Goal: Answer question/provide support

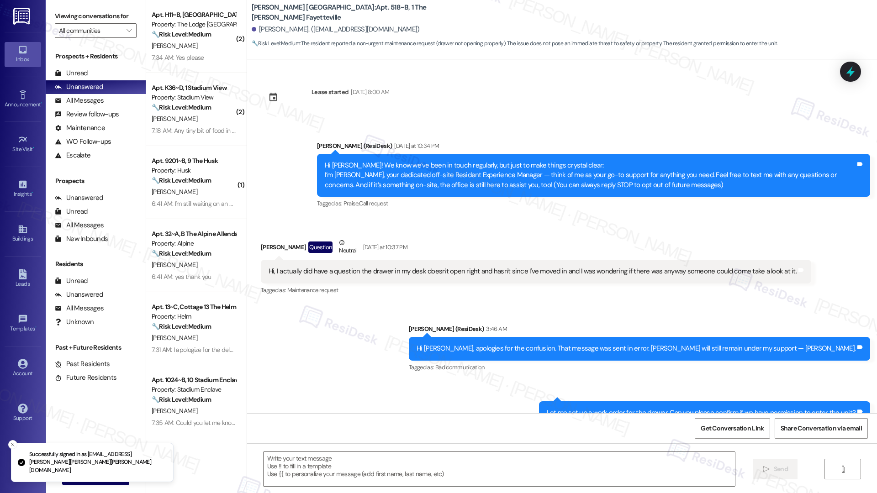
scroll to position [109, 0]
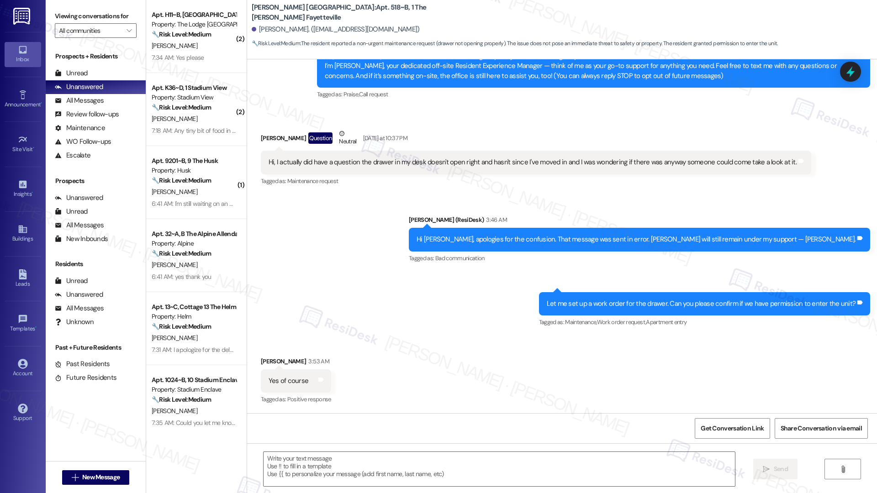
type textarea "Fetching suggested responses. Please feel free to read through the conversation…"
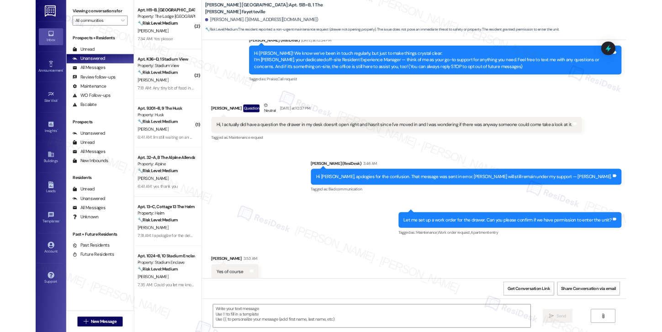
scroll to position [0, 0]
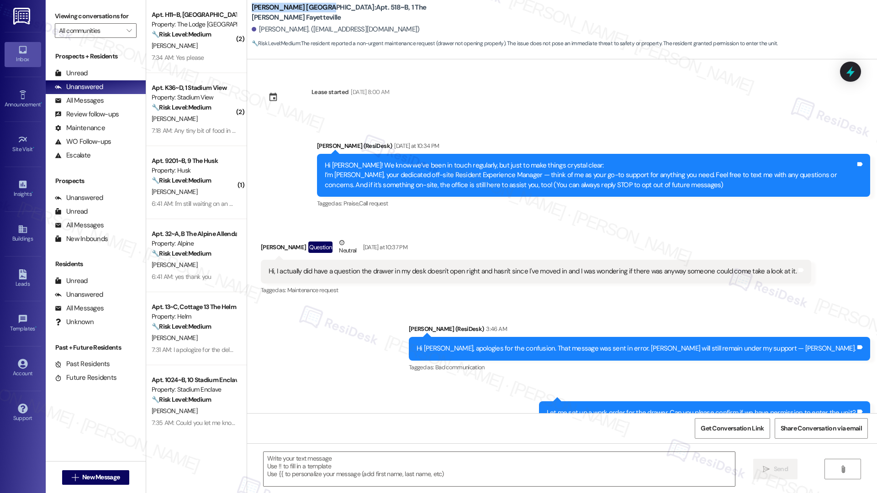
drag, startPoint x: 305, startPoint y: 12, endPoint x: 246, endPoint y: 11, distance: 58.9
click at [252, 11] on b "[PERSON_NAME] Fayetteville: Apt. 518~B, 1 The [PERSON_NAME] Fayetteville" at bounding box center [343, 13] width 183 height 20
copy b "[PERSON_NAME] Fayetteville"
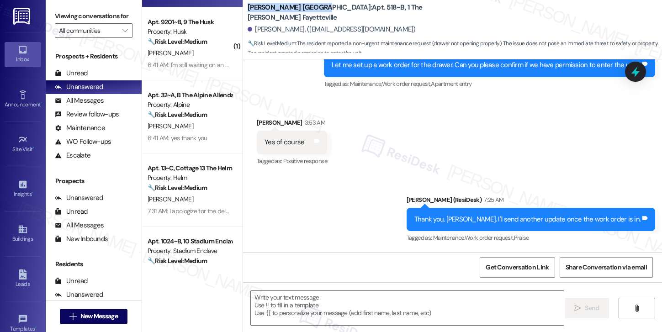
scroll to position [171, 0]
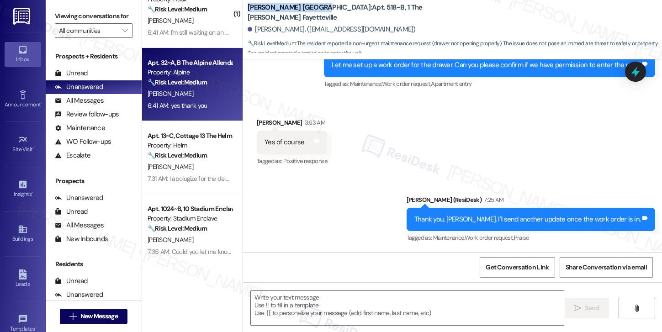
click at [205, 89] on div "[PERSON_NAME]" at bounding box center [190, 93] width 86 height 11
type textarea "Fetching suggested responses. Please feel free to read through the conversation…"
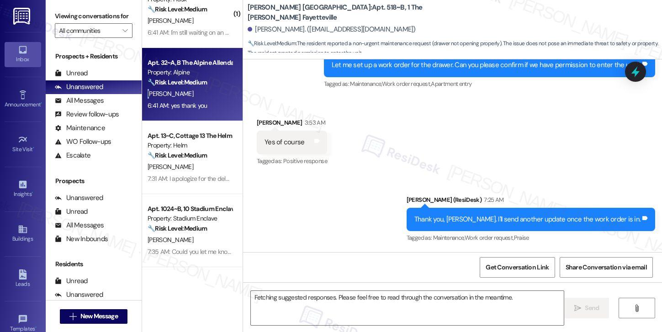
click at [205, 89] on div "[PERSON_NAME]" at bounding box center [190, 93] width 86 height 11
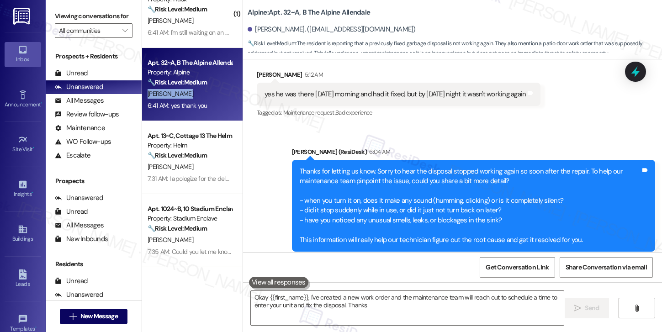
type textarea "Okay {{first_name}}, I've created a new work order and the maintenance team wil…"
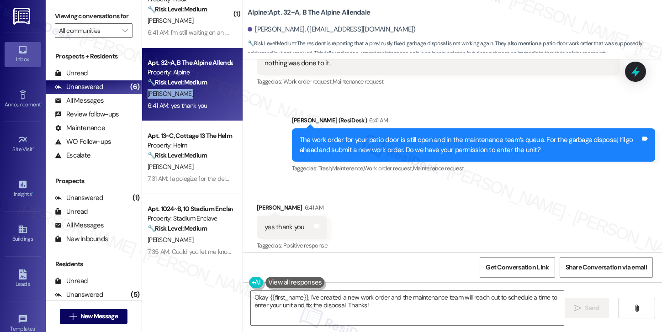
scroll to position [695, 0]
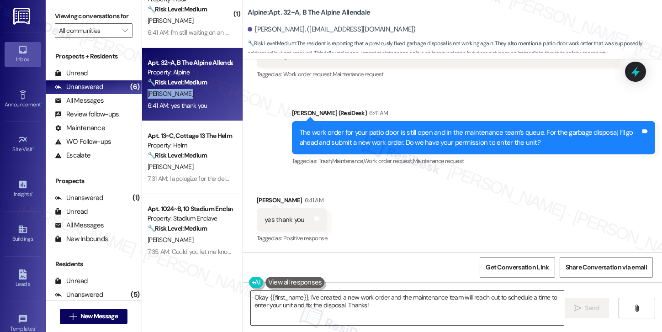
click at [447, 310] on textarea "Okay {{first_name}}, I've created a new work order and the maintenance team wil…" at bounding box center [407, 308] width 313 height 34
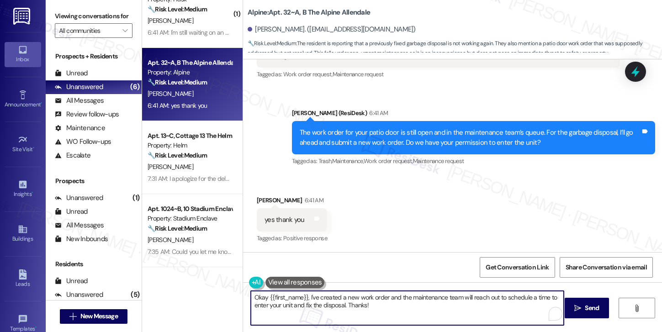
click at [447, 310] on textarea "Okay {{first_name}}, I've created a new work order and the maintenance team wil…" at bounding box center [407, 308] width 313 height 34
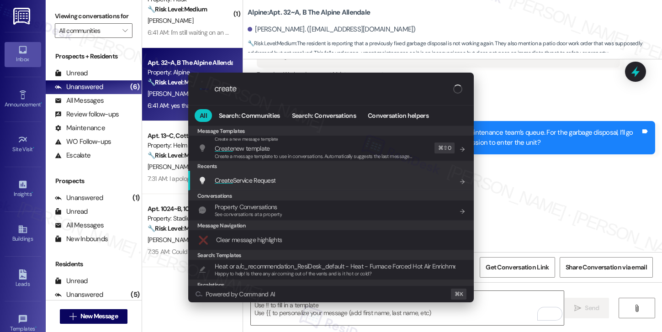
type input "create"
click at [354, 181] on div "Create Service Request Add shortcut" at bounding box center [331, 180] width 267 height 10
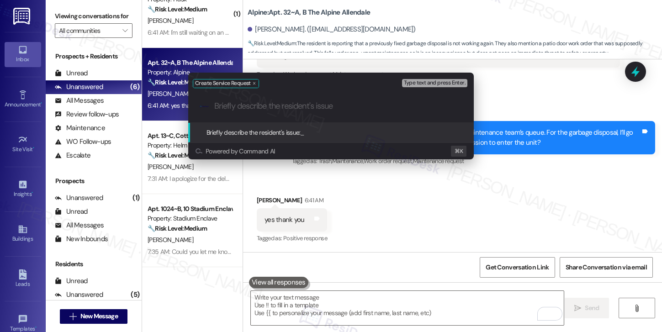
click at [379, 105] on input "Briefly describe the resident's issue" at bounding box center [338, 106] width 248 height 10
paste input "Garbage disposal is not working"
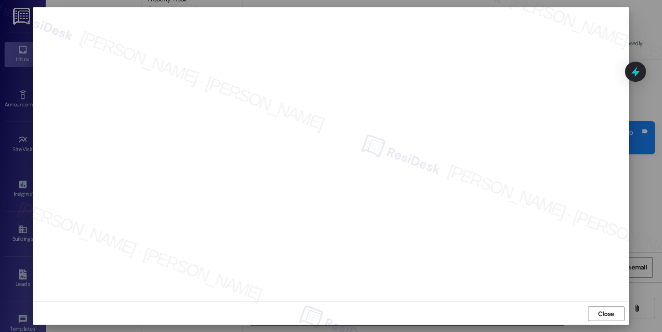
scroll to position [5, 0]
click at [598, 314] on span "Close" at bounding box center [606, 313] width 16 height 10
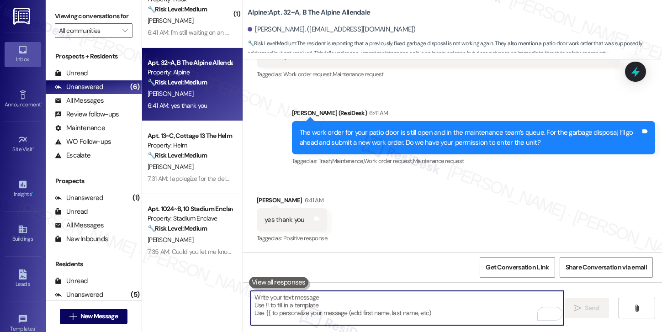
click at [461, 306] on textarea "To enrich screen reader interactions, please activate Accessibility in Grammarl…" at bounding box center [407, 308] width 313 height 34
click at [378, 302] on textarea "To enrich screen reader interactions, please activate Accessibility in Grammarl…" at bounding box center [407, 308] width 313 height 34
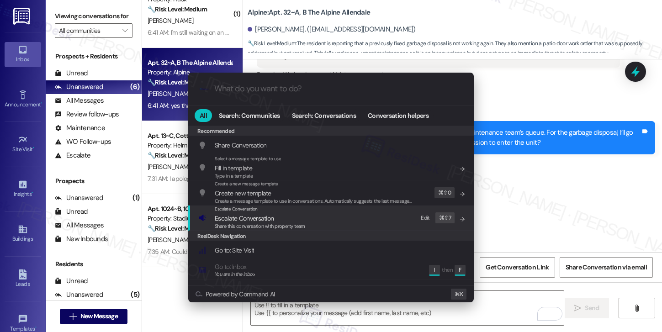
click at [350, 217] on div "Escalate Conversation Escalate Conversation Share this conversation with proper…" at bounding box center [331, 217] width 267 height 25
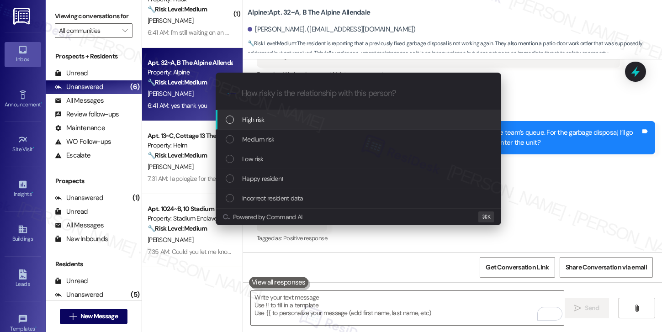
click at [363, 124] on div "High risk" at bounding box center [359, 120] width 267 height 10
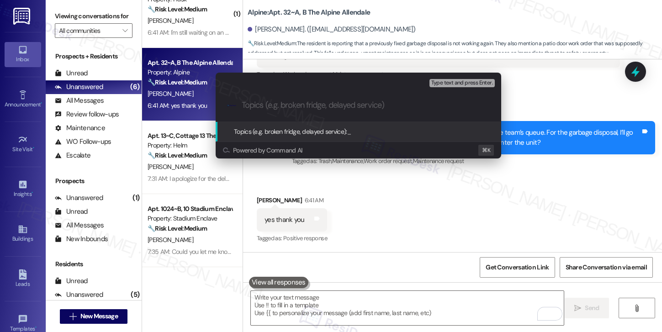
paste input "Work order submitted by Residesk | Work Order# 12918891 - Garbage Disposal"
type input "Work order submitted by Residesk | Work Order# 12918891 - Garbage Disposal"
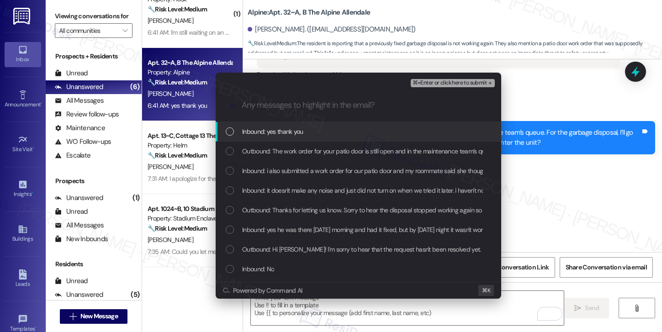
scroll to position [0, 0]
click at [348, 131] on div "Inbound: yes thank you" at bounding box center [359, 131] width 267 height 10
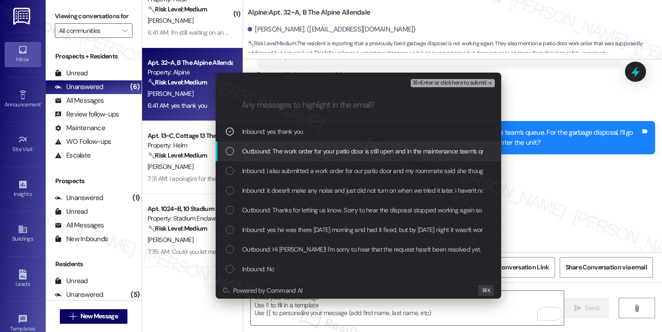
click at [344, 148] on span "Outbound: The work order for your patio door is still open and in the maintenan…" at bounding box center [521, 151] width 558 height 10
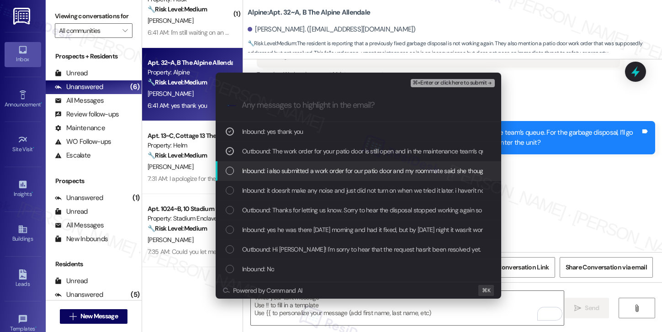
click at [338, 166] on span "Inbound: i also submitted a work order for our patio door and my roommate said …" at bounding box center [432, 171] width 381 height 10
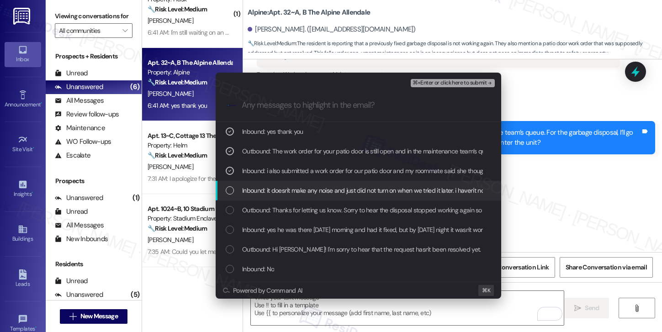
click at [333, 184] on div "Inbound: it doesn't make any noise and just did not turn on when we tried it la…" at bounding box center [358, 191] width 285 height 20
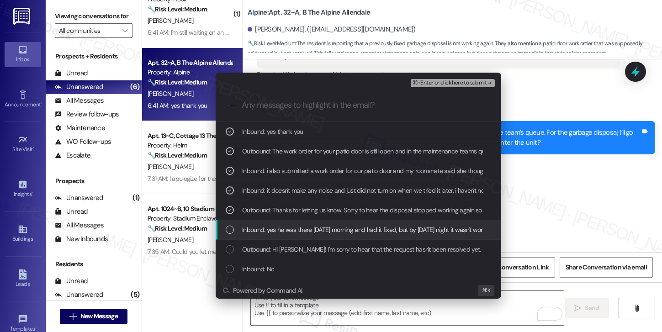
click at [324, 228] on span "Inbound: yes he was there [DATE] morning and had it fixed, but by [DATE] night …" at bounding box center [375, 230] width 267 height 10
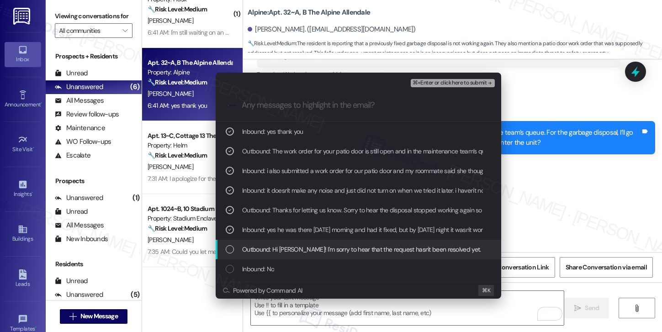
click at [318, 248] on span "Outbound: Hi [PERSON_NAME]! I'm sorry to hear that the request hasn't been reso…" at bounding box center [432, 249] width 381 height 10
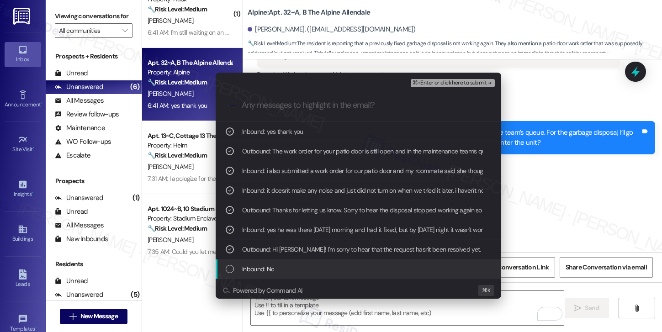
scroll to position [11, 0]
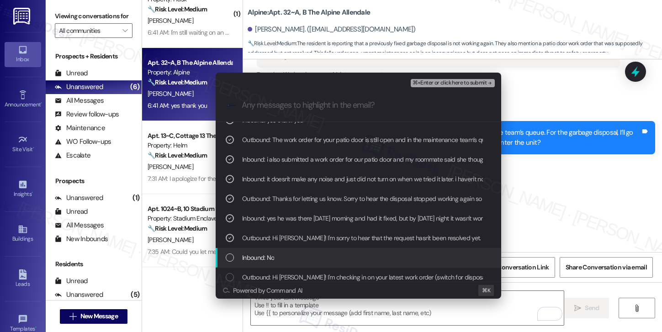
click at [318, 260] on div "Inbound: No" at bounding box center [359, 258] width 267 height 10
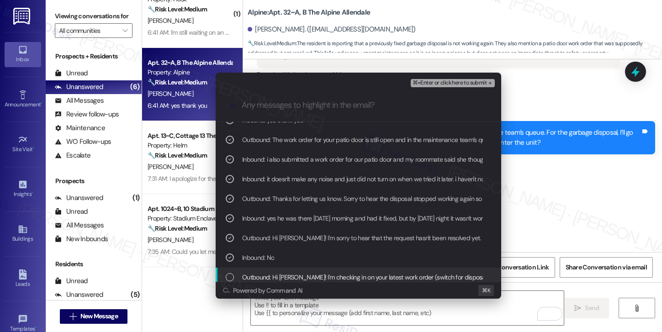
click at [316, 275] on span "Outbound: Hi [PERSON_NAME]! I'm checking in on your latest work order (switch f…" at bounding box center [584, 277] width 684 height 10
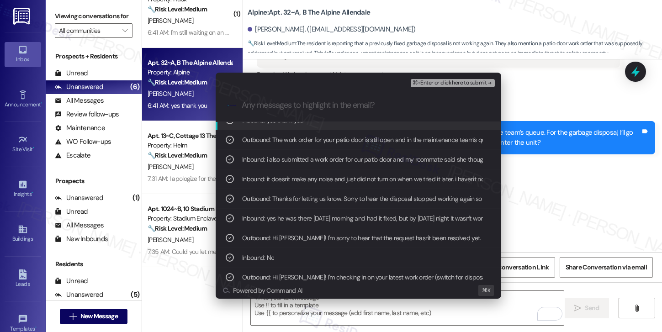
click at [451, 81] on span "⌘+Enter or click here to submit" at bounding box center [449, 83] width 74 height 6
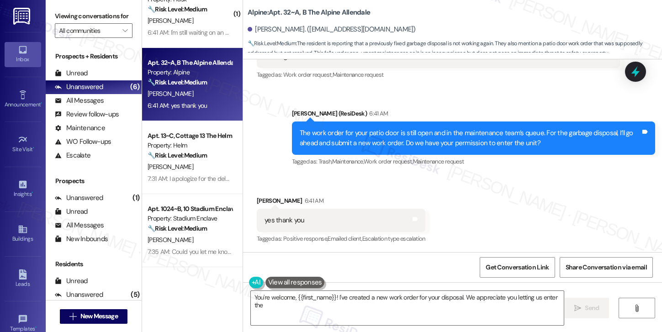
scroll to position [695, 0]
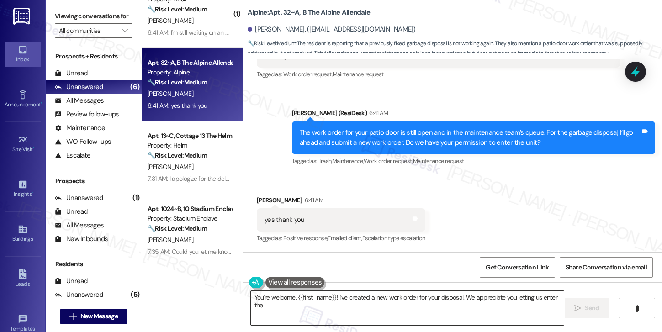
click at [353, 302] on textarea "You're welcome, {{first_name}}! I've created a new work order for your disposal…" at bounding box center [407, 308] width 313 height 34
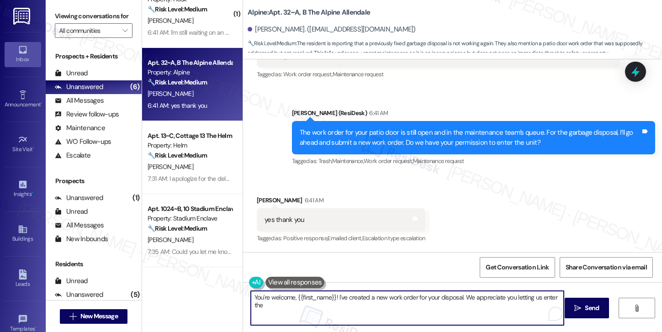
click at [353, 302] on textarea "You're welcome, {{first_name}}! I've created a new work order for your disposal…" at bounding box center [407, 308] width 313 height 34
paste textarea "Thank you, {{first_name}}. The request has been submitted. Our maintenance team…"
click at [379, 312] on textarea "Thank you, {{first_name}}. The request has been submitted. Our maintenance team…" at bounding box center [407, 308] width 313 height 34
type textarea "Thank you, {{first_name}}. The request has been submitted. Our maintenance team…"
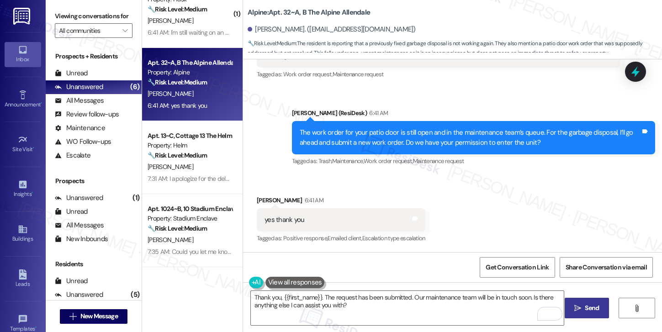
click at [577, 311] on icon "" at bounding box center [577, 308] width 7 height 7
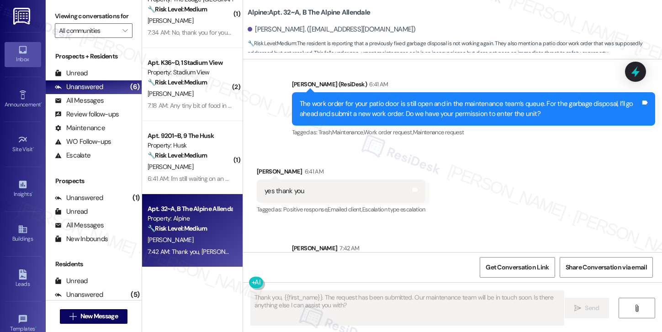
scroll to position [768, 0]
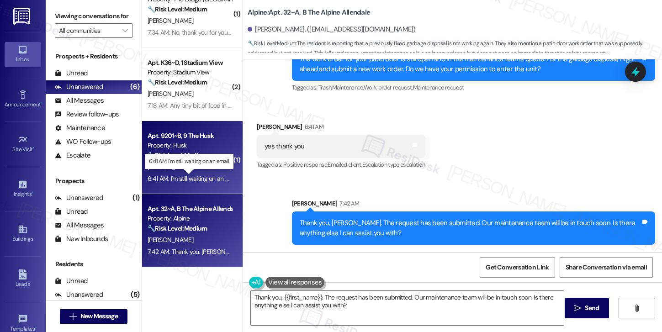
click at [203, 179] on div "6:41 AM: I'm still waiting on an email. 6:41 AM: I'm still waiting on an email." at bounding box center [194, 178] width 93 height 8
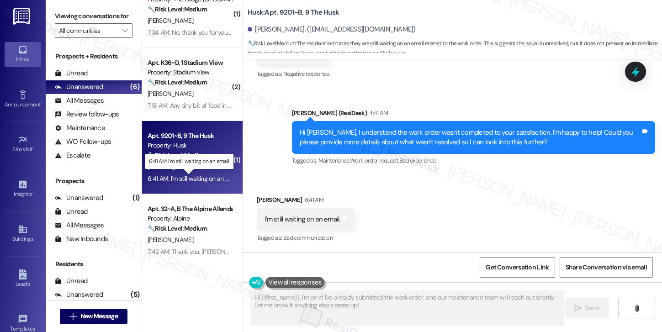
scroll to position [225, 0]
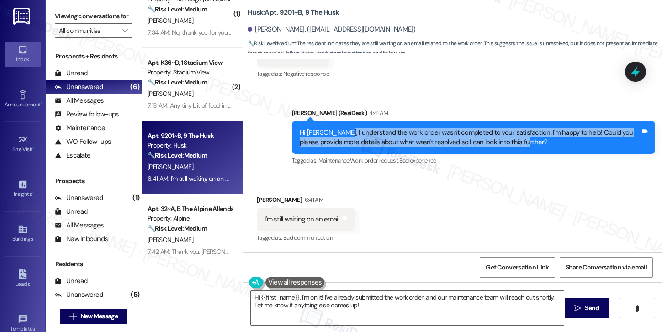
drag, startPoint x: 329, startPoint y: 132, endPoint x: 580, endPoint y: 139, distance: 250.8
click at [580, 139] on div "Hi [PERSON_NAME], I understand the work order wasn't completed to your satisfac…" at bounding box center [470, 138] width 341 height 20
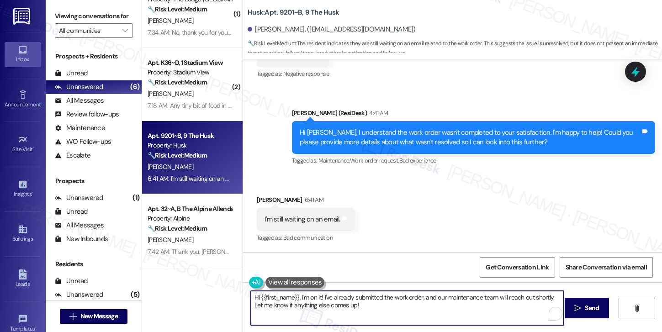
click at [326, 305] on textarea "Hi {{first_name}}, I understand you're still waiting on an email. I'll follow u…" at bounding box center [407, 308] width 313 height 34
type textarea "I understand you're still waiting for an email. Please don't hesitate to let me…"
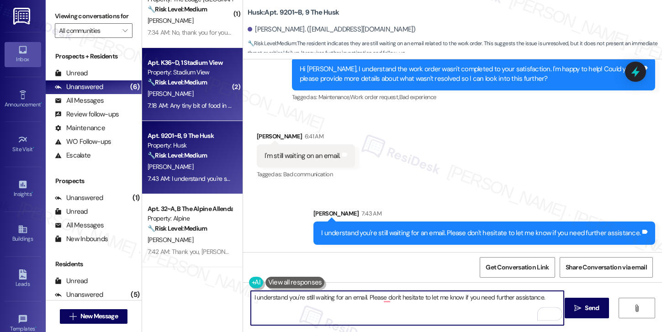
click at [198, 86] on strong "🔧 Risk Level: Medium" at bounding box center [177, 82] width 59 height 8
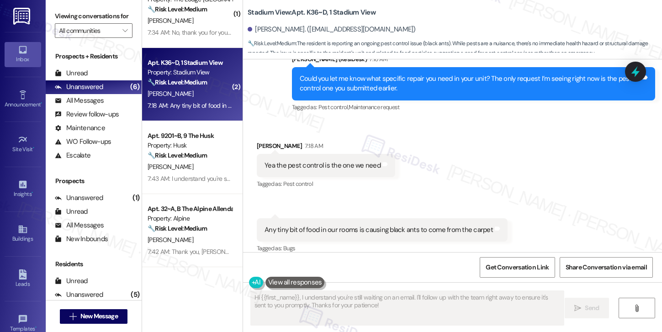
scroll to position [608, 0]
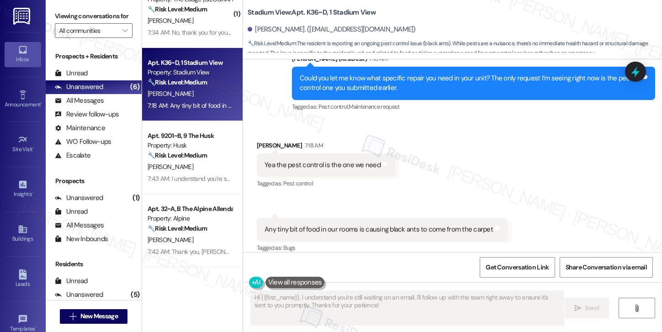
click at [284, 160] on div "Yea the pest control is the one we need" at bounding box center [322, 165] width 116 height 10
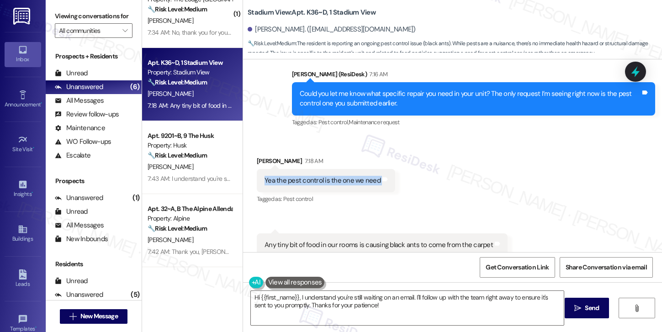
scroll to position [597, 0]
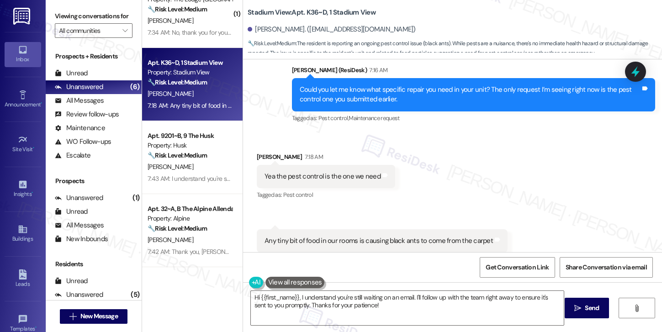
click at [300, 190] on div "Tagged as: Pest control Click to highlight conversations about Pest control" at bounding box center [326, 194] width 138 height 13
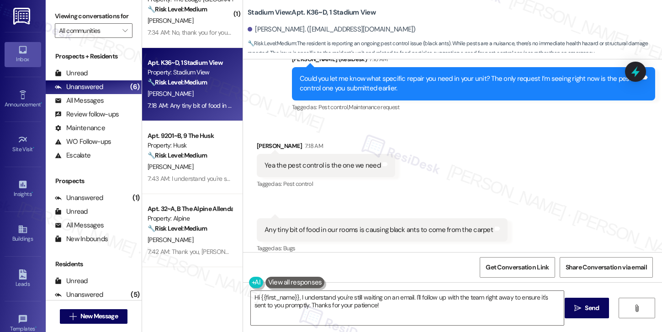
scroll to position [608, 0]
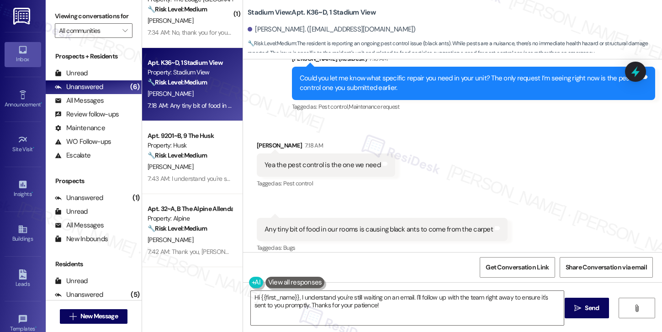
click at [340, 225] on div "Any tiny bit of food in our rooms is causing black ants to come from the carpet" at bounding box center [378, 230] width 228 height 10
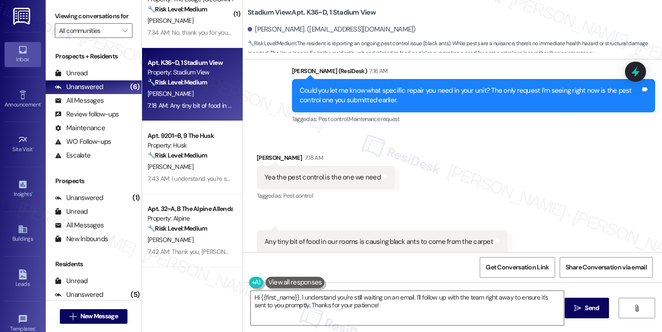
scroll to position [595, 0]
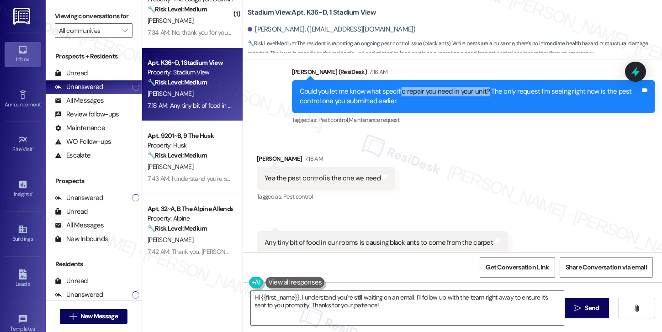
drag, startPoint x: 396, startPoint y: 81, endPoint x: 481, endPoint y: 80, distance: 84.9
click at [481, 87] on div "Could you let me know what specific repair you need in your unit? The only requ…" at bounding box center [470, 97] width 341 height 20
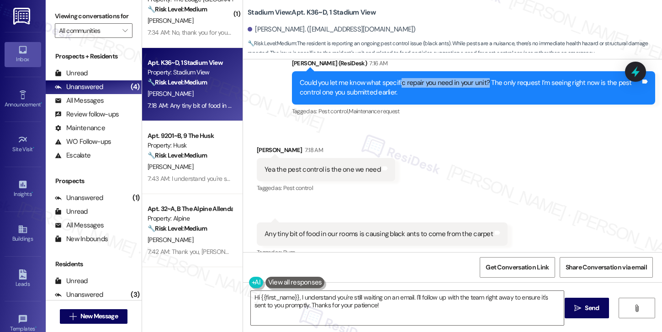
scroll to position [608, 0]
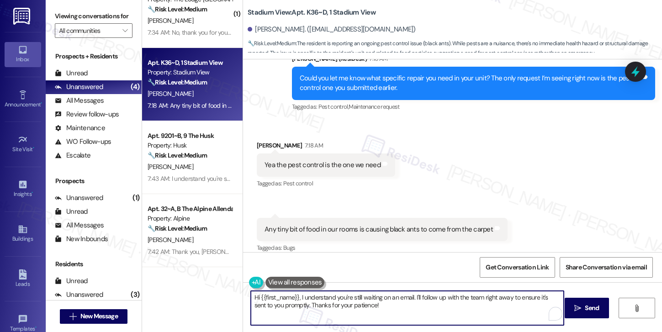
click at [378, 305] on textarea "Hi {{first_name}}, I understand your concern about the ants. I'll follow up wit…" at bounding box center [407, 308] width 313 height 34
type textarea "Hi {{first_name}}, I understand your concern about the ants. I'll follow up wit…"
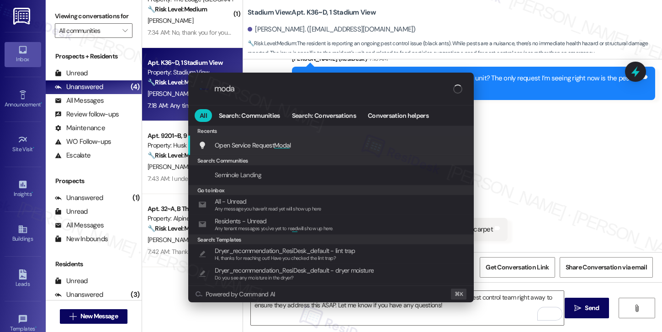
type input "modal"
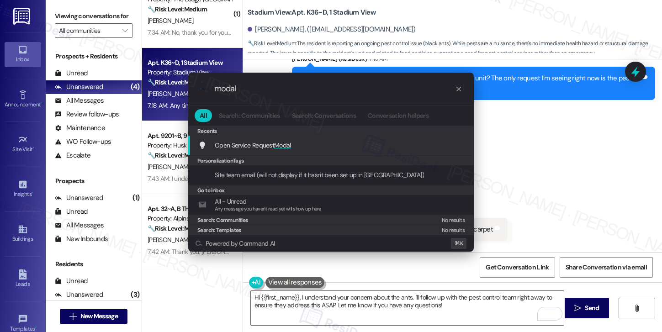
click at [374, 143] on div "Open Service Request Modal Add shortcut" at bounding box center [331, 145] width 267 height 10
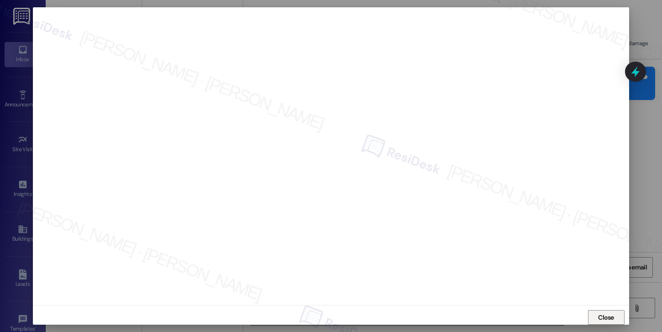
scroll to position [0, 0]
click at [605, 320] on span "Close" at bounding box center [606, 318] width 16 height 10
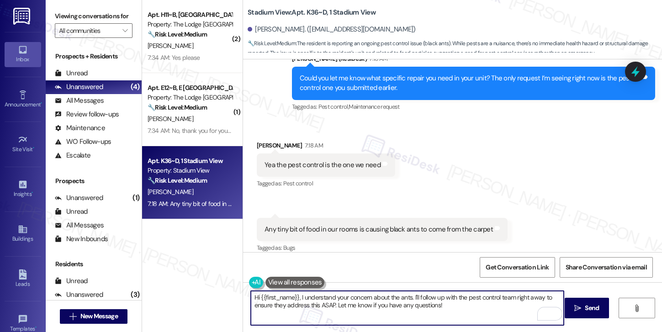
click at [407, 303] on textarea "Hi {{first_name}}, I understand your concern about the ants. I'll follow up wit…" at bounding box center [407, 308] width 313 height 34
click at [453, 299] on textarea "Hi {{first_name}}, I understand your concern about the ants. I'll follow up wit…" at bounding box center [407, 308] width 313 height 34
drag, startPoint x: 453, startPoint y: 307, endPoint x: 409, endPoint y: 300, distance: 44.3
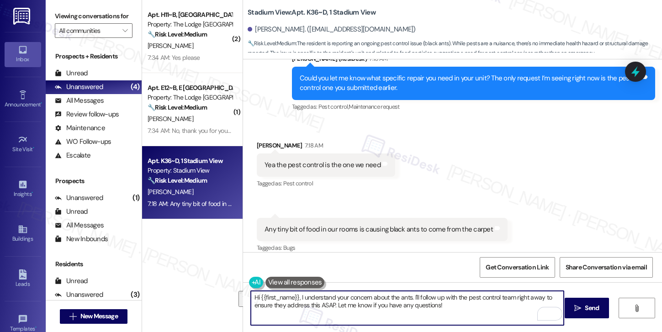
click at [409, 300] on textarea "Hi {{first_name}}, I understand your concern about the ants. I'll follow up wit…" at bounding box center [407, 308] width 313 height 34
click at [460, 304] on textarea "Hi {{first_name}}, I understand your concern about the ants. I can see the pend…" at bounding box center [407, 308] width 313 height 34
click at [441, 306] on textarea "Hi {{first_name}}, I understand your concern about the ants. I can see the pend…" at bounding box center [407, 308] width 313 height 34
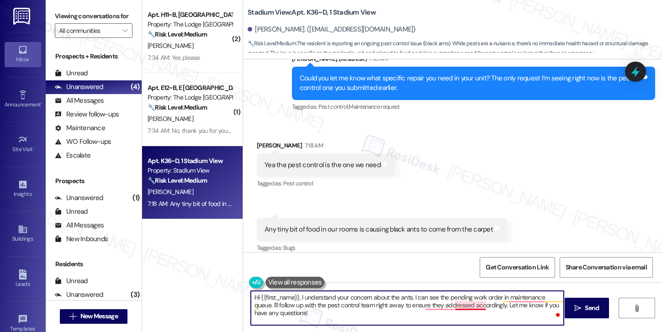
click at [469, 306] on textarea "Hi {{first_name}}, I understand your concern about the ants. I can see the pend…" at bounding box center [407, 308] width 313 height 34
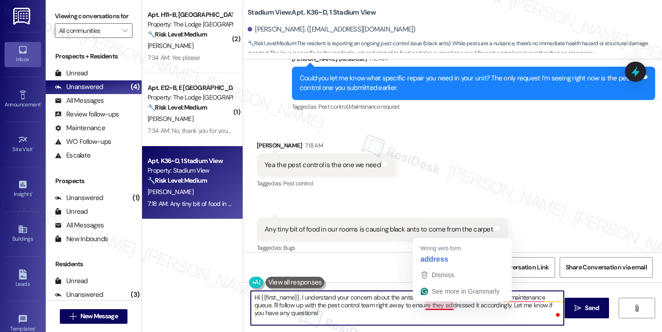
click at [441, 306] on textarea "Hi {{first_name}}, I understand your concern about the ants. I can see the pend…" at bounding box center [407, 308] width 313 height 34
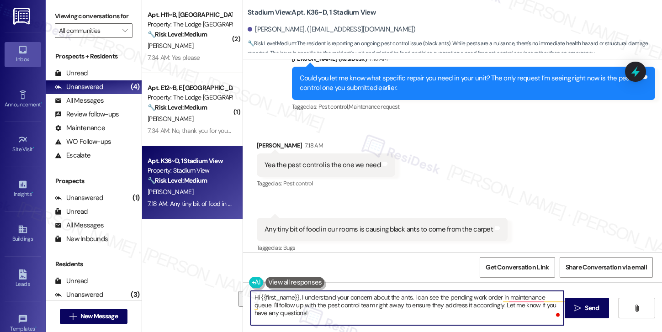
drag, startPoint x: 482, startPoint y: 307, endPoint x: 489, endPoint y: 316, distance: 11.3
click at [489, 316] on textarea "Hi {{first_name}}, I understand your concern about the ants. I can see the pend…" at bounding box center [407, 308] width 313 height 34
click at [265, 30] on div "[PERSON_NAME]. ([EMAIL_ADDRESS][DOMAIN_NAME])" at bounding box center [332, 30] width 168 height 10
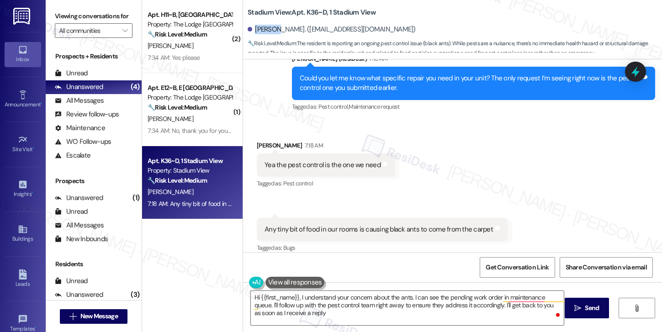
click at [265, 30] on div "[PERSON_NAME]. ([EMAIL_ADDRESS][DOMAIN_NAME])" at bounding box center [332, 30] width 168 height 10
copy div "Avinash"
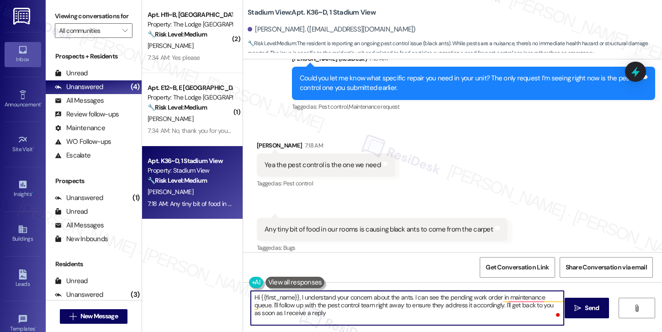
drag, startPoint x: 257, startPoint y: 297, endPoint x: 293, endPoint y: 298, distance: 36.5
click at [293, 298] on textarea "Hi {{first_name}}, I understand your concern about the ants. I can see the pend…" at bounding box center [407, 308] width 313 height 34
drag, startPoint x: 297, startPoint y: 297, endPoint x: 184, endPoint y: 288, distance: 113.2
click at [184, 288] on div "( 2 ) Apt. H11~B, H The Lodge at [GEOGRAPHIC_DATA] Property: The Lodge Allendal…" at bounding box center [402, 166] width 520 height 332
type textarea "I understand your concern about the ants. I can see the pending work order in m…"
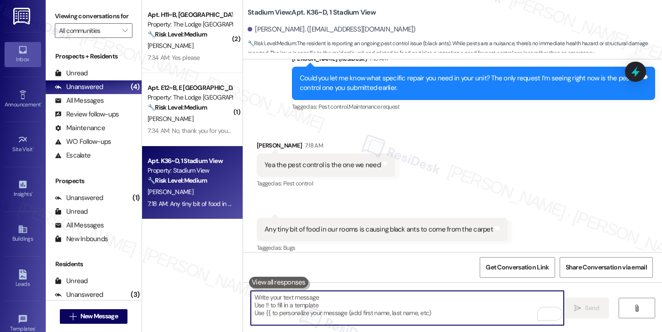
click at [413, 302] on textarea "To enrich screen reader interactions, please activate Accessibility in Grammarl…" at bounding box center [407, 308] width 313 height 34
paste textarea "I understand your concern about the ants. I can see that there’s already a work…"
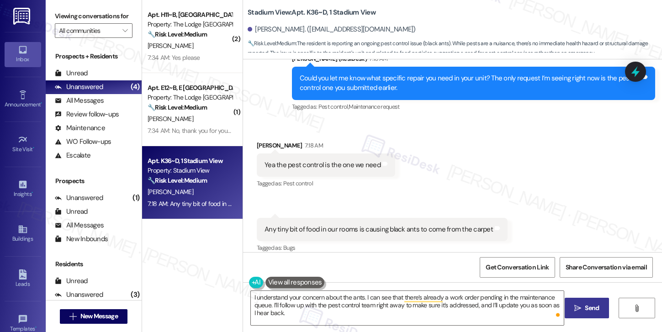
click at [595, 308] on span "Send" at bounding box center [592, 308] width 14 height 10
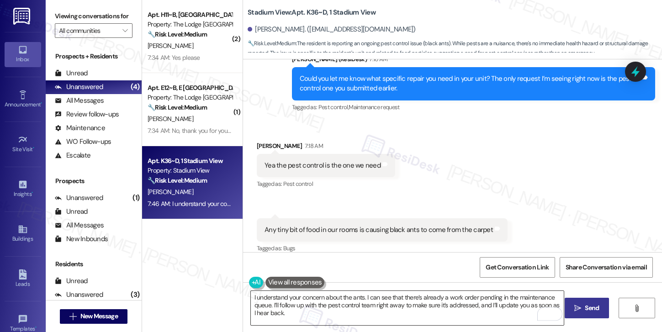
click at [379, 308] on textarea "Hi {{first_name}}, I understand your concern about the ants. I'll follow up wit…" at bounding box center [407, 308] width 313 height 34
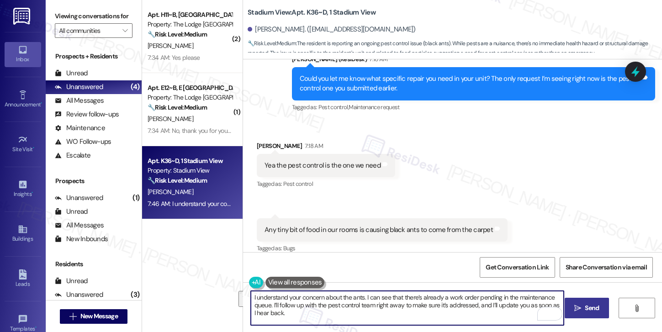
drag, startPoint x: 309, startPoint y: 299, endPoint x: 390, endPoint y: 302, distance: 81.3
click at [390, 302] on textarea "Hi {{first_name}}, I understand your concern about the ants. I'll follow up wit…" at bounding box center [407, 308] width 313 height 34
click at [407, 314] on textarea "Hi {{first_name}}, I understand your concern about the ants. I'll follow up wit…" at bounding box center [407, 308] width 313 height 34
click at [442, 307] on textarea "Hi {{first_name}}, I understand your concern about the ants. I'll follow up wit…" at bounding box center [407, 308] width 313 height 34
click at [368, 292] on textarea "Hi {{first_name}}, I understand your concern about the ants. I'll follow up wit…" at bounding box center [407, 308] width 313 height 34
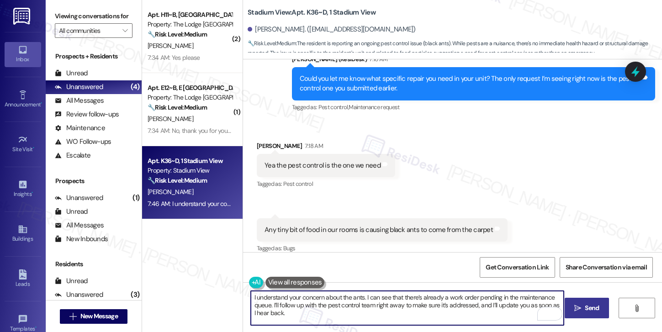
click at [368, 292] on textarea "Hi {{first_name}}, I understand your concern about the ants. I'll follow up wit…" at bounding box center [407, 308] width 313 height 34
paste textarea "I understand your concern about the ants. I can see that there’s already a work…"
drag, startPoint x: 323, startPoint y: 305, endPoint x: 355, endPoint y: 308, distance: 31.7
click at [355, 308] on textarea "I understand your concern about the ants. I can see that there’s already a work…" at bounding box center [407, 308] width 313 height 34
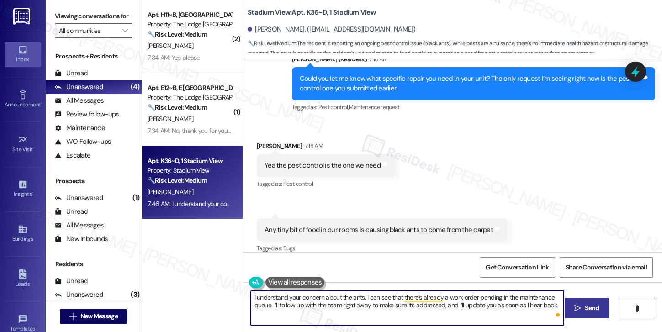
click at [478, 303] on textarea "I understand your concern about the ants. I can see that there’s already a work…" at bounding box center [407, 308] width 313 height 34
type textarea "I understand your concern about the ants. I can see that there’s already a work…"
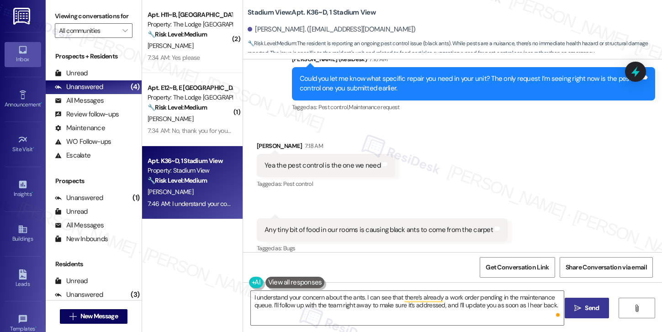
click at [588, 314] on button " Send" at bounding box center [586, 308] width 44 height 21
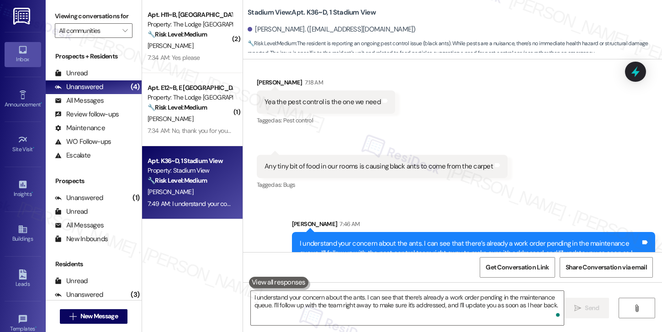
scroll to position [755, 0]
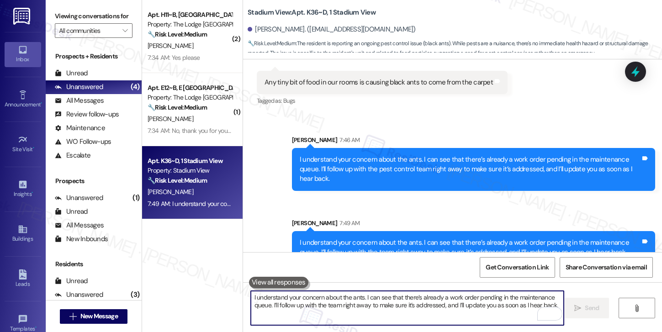
click at [375, 312] on textarea "I understand your concern about the ants. I can see that there’s already a work…" at bounding box center [407, 308] width 313 height 34
click at [417, 306] on textarea "I understand your concern about the ants. I can see that there’s already a work…" at bounding box center [407, 308] width 313 height 34
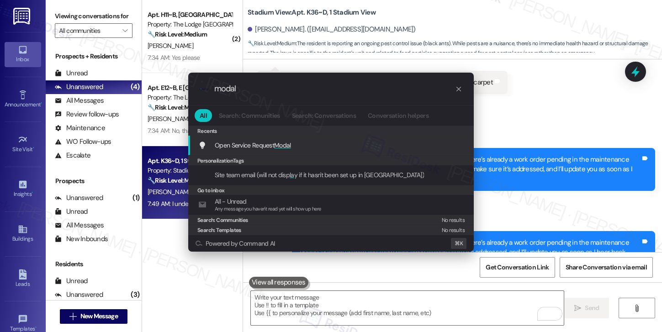
click at [398, 151] on div "Open Service Request Modal Add shortcut" at bounding box center [330, 146] width 285 height 20
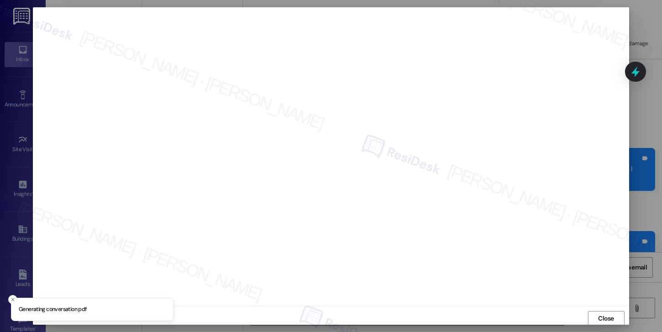
scroll to position [1, 0]
click at [598, 318] on span "Close" at bounding box center [606, 318] width 16 height 10
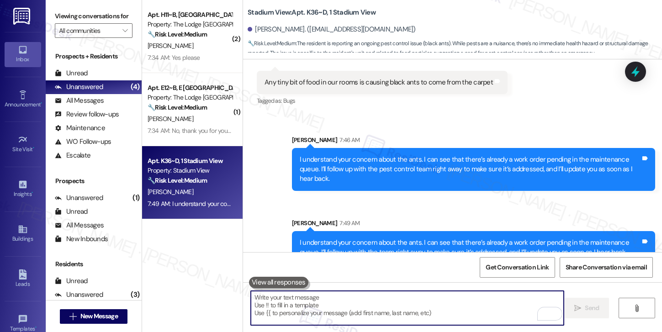
click at [352, 316] on textarea "To enrich screen reader interactions, please activate Accessibility in Grammarl…" at bounding box center [407, 308] width 313 height 34
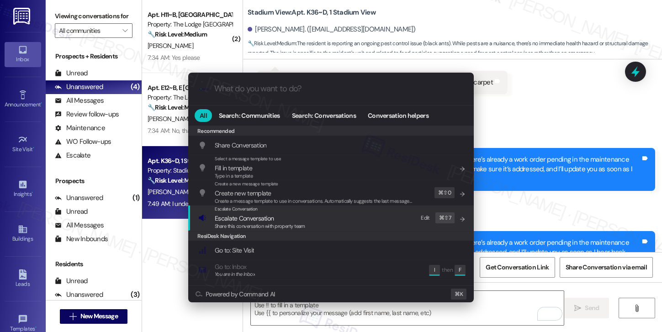
click at [321, 224] on div "Escalate Conversation Escalate Conversation Share this conversation with proper…" at bounding box center [331, 217] width 267 height 25
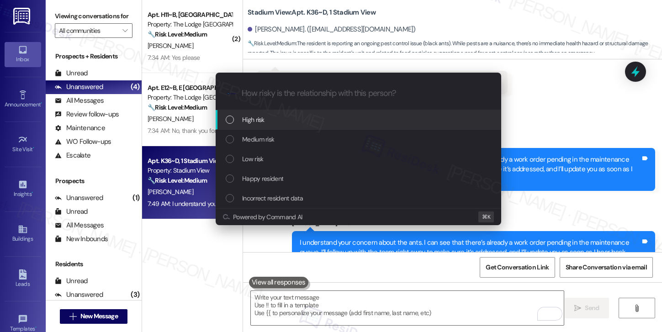
click at [300, 121] on div "High risk" at bounding box center [359, 120] width 267 height 10
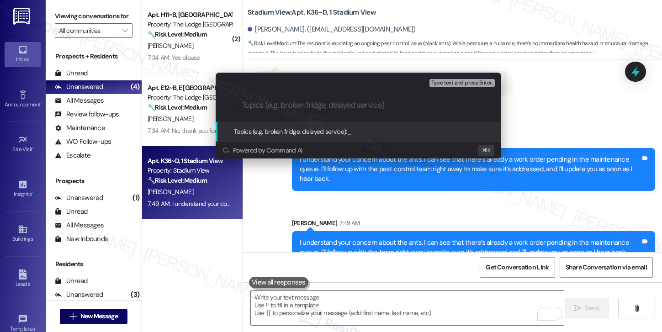
paste input "12899016"
click at [242, 107] on input "12899016" at bounding box center [362, 105] width 241 height 10
paste input "Work order submitted by Residesk |"
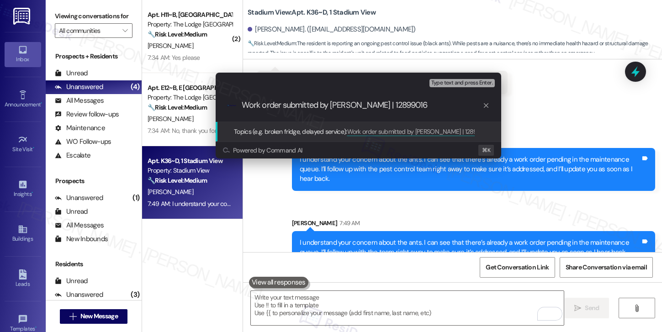
drag, startPoint x: 365, startPoint y: 106, endPoint x: 243, endPoint y: 105, distance: 121.9
click at [243, 105] on input "Work order submitted by [PERSON_NAME] | 12899016" at bounding box center [362, 105] width 241 height 10
click at [354, 105] on input "Work order submitted by [PERSON_NAME] | 12899016" at bounding box center [362, 105] width 241 height 10
click at [414, 104] on input "Work order submitted - 12899016" at bounding box center [362, 105] width 241 height 10
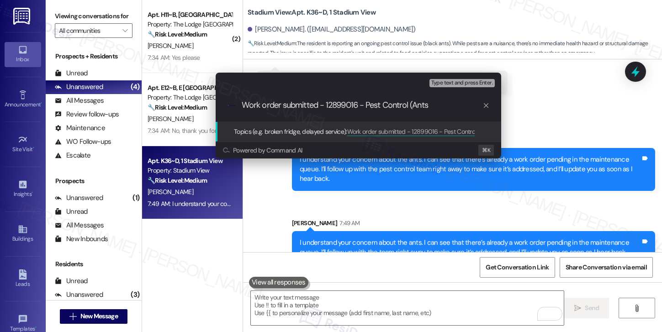
type input "Work order submitted - 12899016 - Pest Control (Ants)"
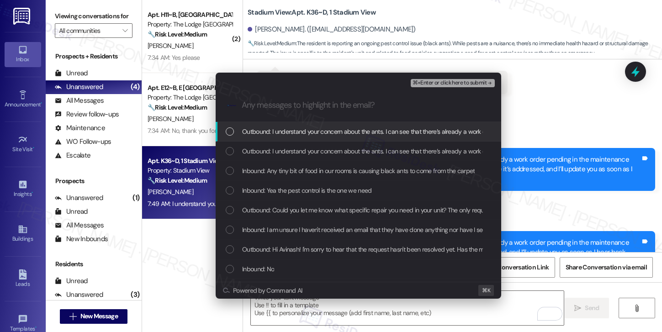
click at [405, 135] on span "Outbound: I understand your concern about the ants. I can see that there’s alre…" at bounding box center [560, 131] width 636 height 10
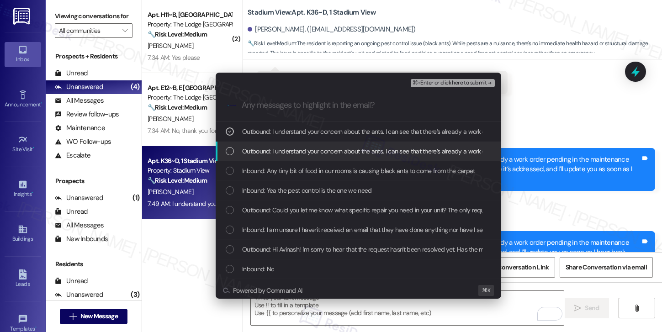
click at [394, 158] on div "Outbound: I understand your concern about the ants. I can see that there’s alre…" at bounding box center [358, 152] width 285 height 20
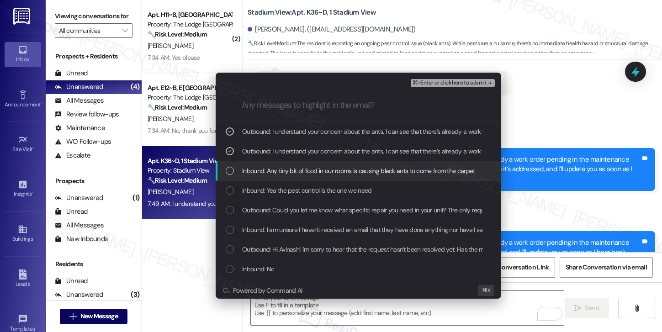
click at [385, 175] on span "Inbound: Any tiny bit of food in our rooms is causing black ants to come from t…" at bounding box center [358, 171] width 232 height 10
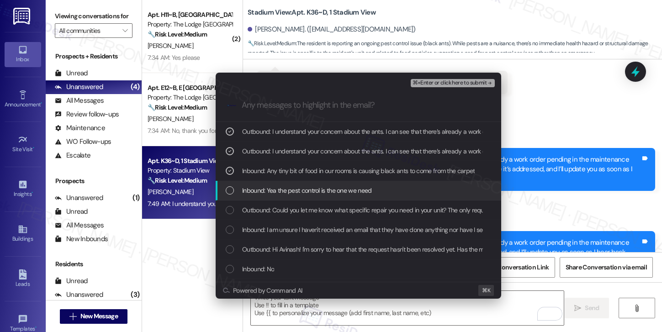
click at [378, 190] on div "Inbound: Yea the pest control is the one we need" at bounding box center [359, 190] width 267 height 10
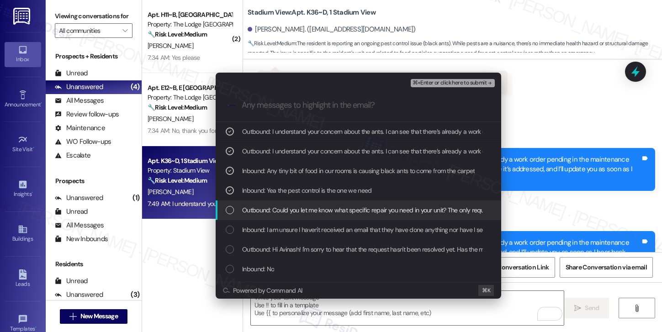
click at [373, 204] on div "Outbound: Could you let me know what specific repair you need in your unit? The…" at bounding box center [358, 210] width 285 height 20
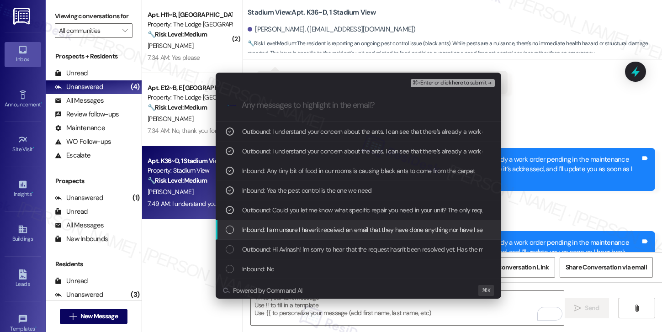
click at [366, 231] on span "Inbound: I am unsure I haven't received an email that they have done anything n…" at bounding box center [414, 230] width 344 height 10
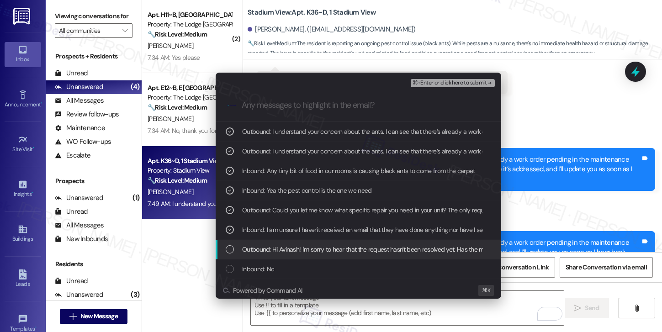
click at [366, 250] on span "Outbound: Hi Avinash! I'm sorry to hear that the request hasn't been resolved y…" at bounding box center [419, 249] width 355 height 10
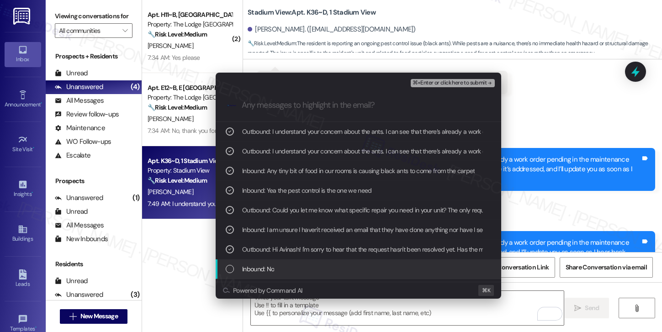
click at [362, 265] on div "Inbound: No" at bounding box center [359, 269] width 267 height 10
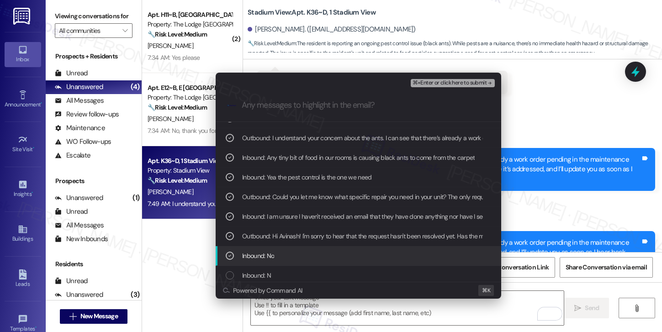
scroll to position [15, 0]
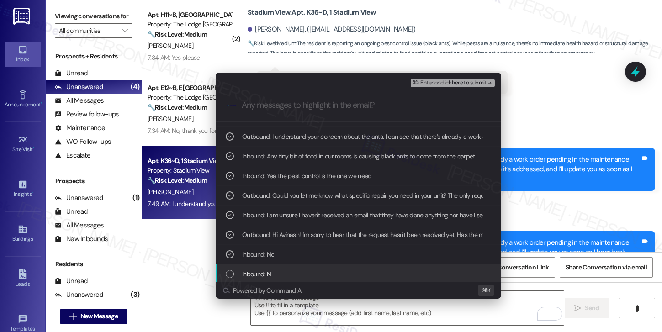
click at [360, 267] on div "Inbound: N" at bounding box center [358, 274] width 285 height 20
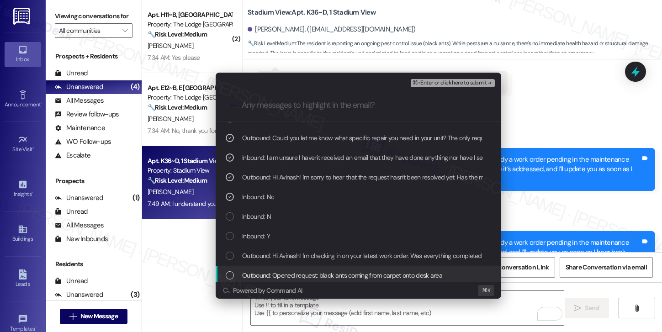
scroll to position [76, 0]
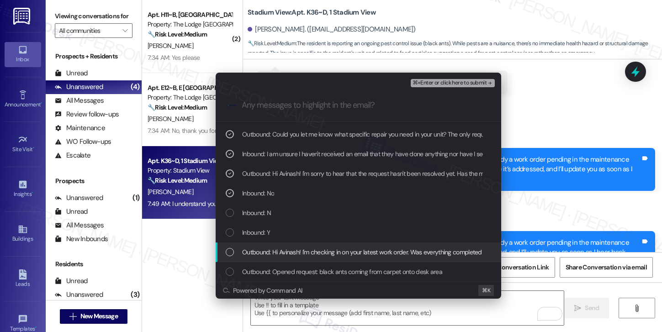
click at [364, 258] on div "Outbound: Hi Avinash! I'm checking in on your latest work order. Was everything…" at bounding box center [358, 252] width 285 height 20
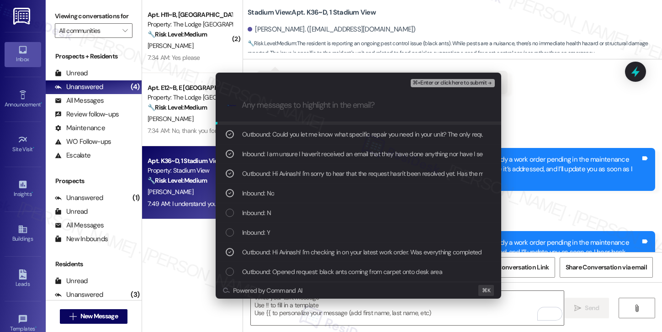
click at [463, 87] on div "⌘+Enter or click here to submit" at bounding box center [454, 83] width 86 height 12
click at [463, 83] on span "⌘+Enter or click here to submit" at bounding box center [449, 83] width 74 height 6
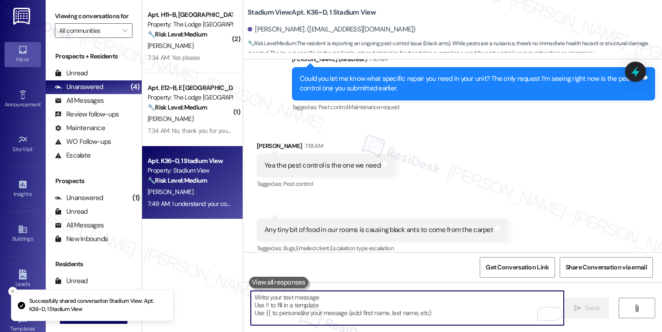
scroll to position [769, 0]
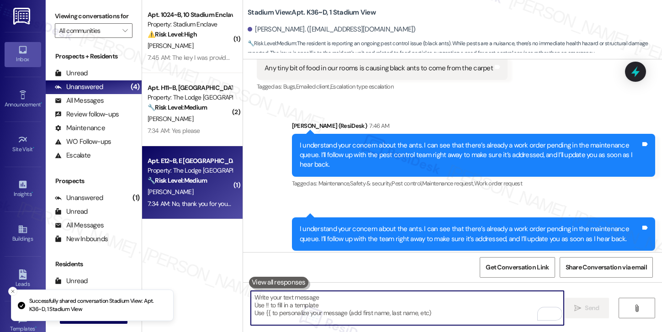
click at [189, 193] on div "[PERSON_NAME]" at bounding box center [190, 191] width 86 height 11
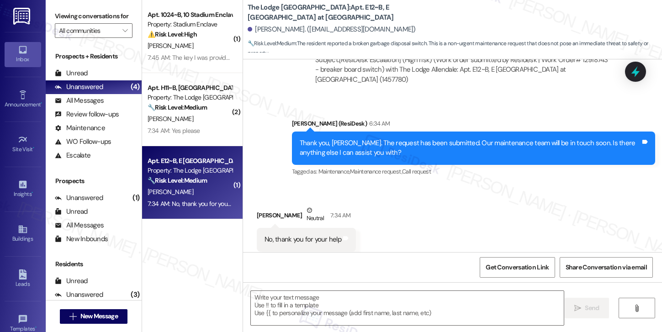
scroll to position [828, 0]
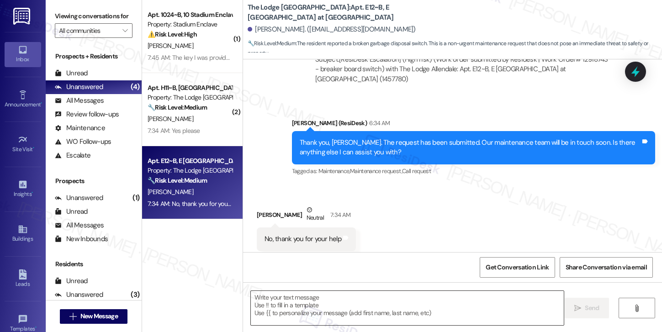
click at [309, 316] on textarea at bounding box center [407, 308] width 313 height 34
click at [308, 316] on textarea at bounding box center [407, 308] width 313 height 34
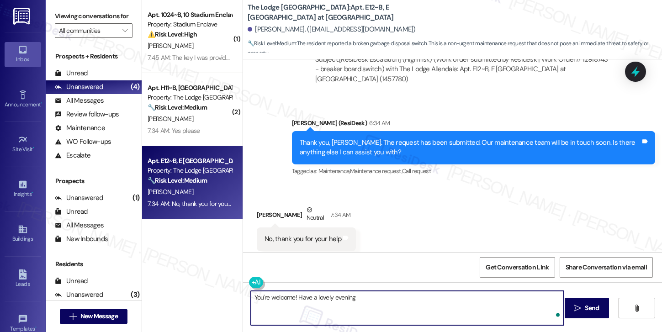
type textarea "You're welcome! Have a lovely evening!"
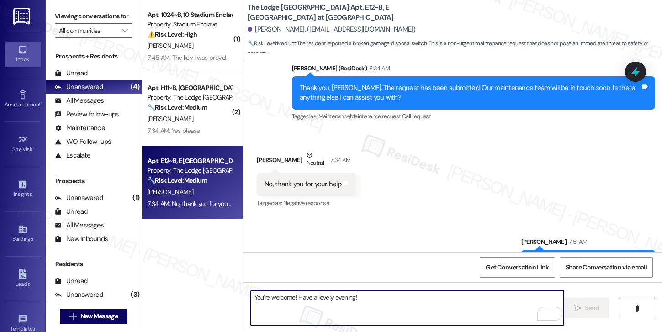
scroll to position [892, 0]
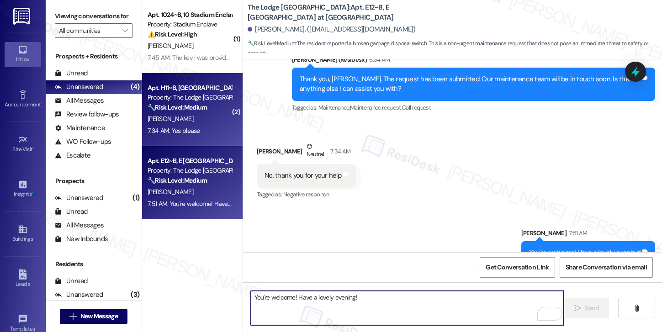
click at [187, 116] on div "[PERSON_NAME]" at bounding box center [190, 118] width 86 height 11
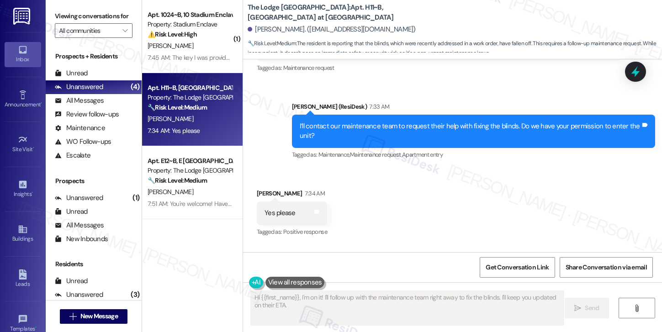
scroll to position [412, 0]
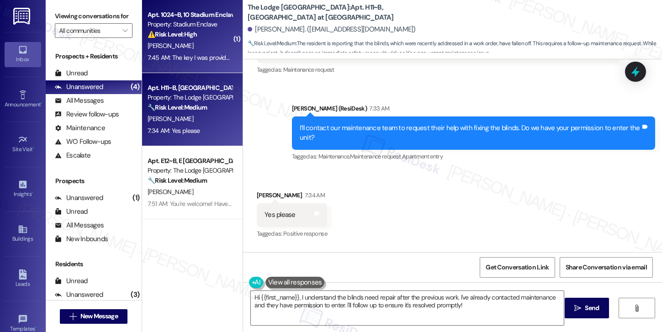
click at [215, 55] on div "7:45 AM: The key I was provided does not lock my personal door 7:45 AM: The key…" at bounding box center [233, 57] width 171 height 8
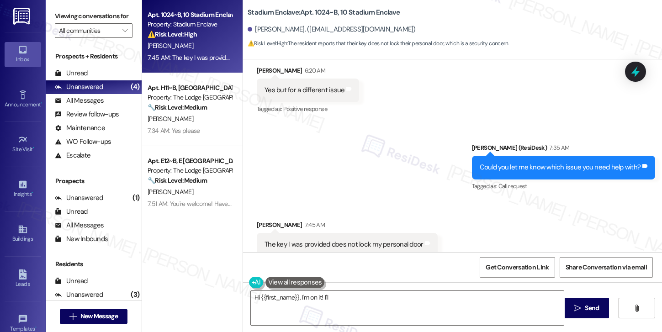
scroll to position [369, 0]
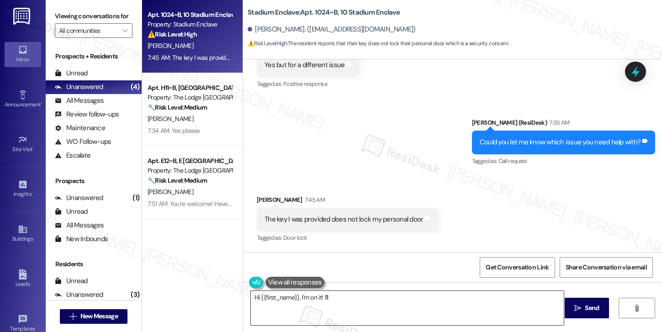
click at [373, 302] on textarea "Hi {{first_name}}, I'm on it! I'll follow up with the maintenance team right aw…" at bounding box center [407, 308] width 313 height 34
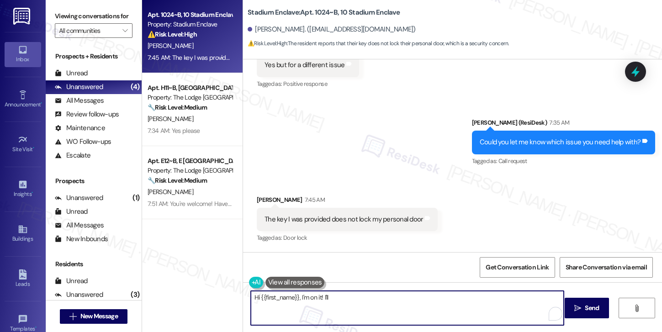
type textarea "Hi {{first_name}}, I'm on it! I'll follow up with the maintenance team right aw…"
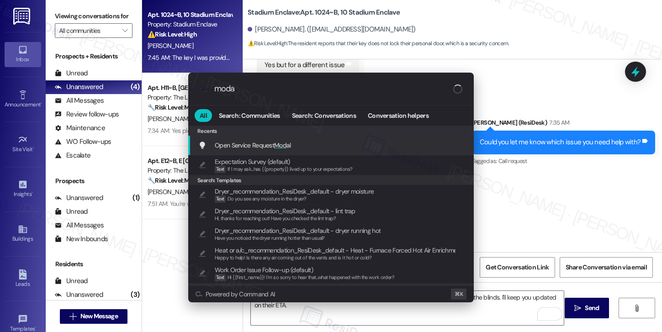
type input "modal"
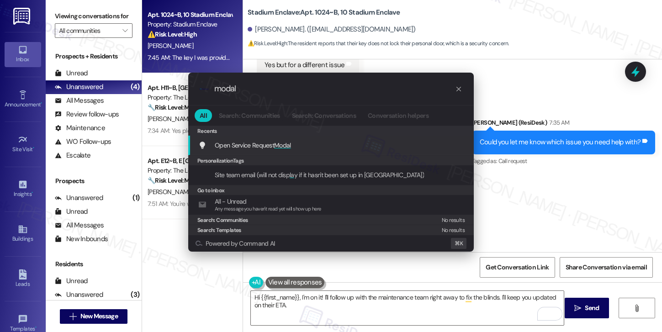
click at [334, 147] on div "Open Service Request Modal Add shortcut" at bounding box center [331, 145] width 267 height 10
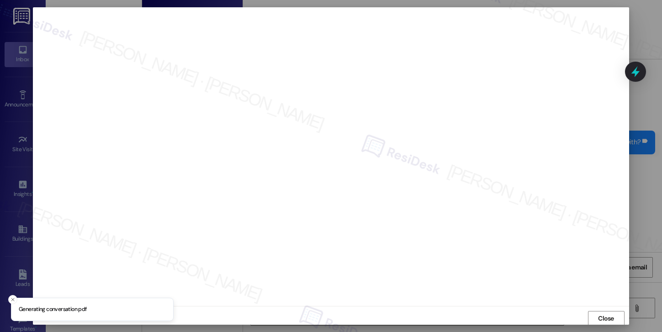
scroll to position [1, 0]
click at [602, 316] on span "Close" at bounding box center [606, 318] width 16 height 10
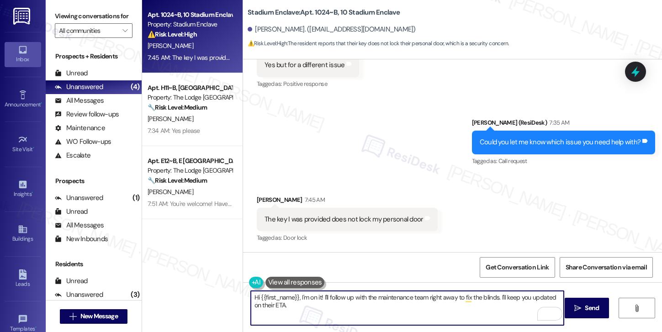
click at [332, 309] on textarea "Hi {{first_name}}, I'm on it! I'll follow up with the maintenance team right aw…" at bounding box center [407, 308] width 313 height 34
click at [332, 308] on textarea "Hi {{first_name}}, I'm on it! I'll follow up with the maintenance team right aw…" at bounding box center [407, 308] width 313 height 34
type textarea "I can see you have an active work order in our maintenance queue. I'll follow u…"
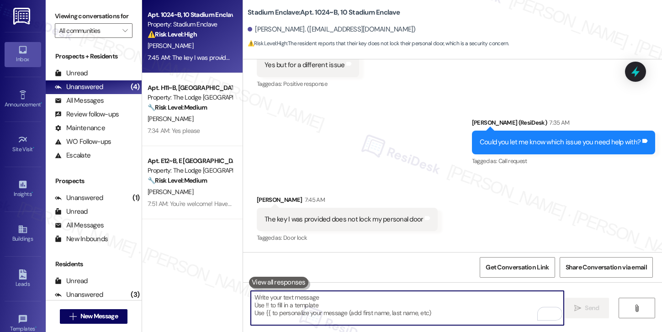
click at [407, 311] on textarea "To enrich screen reader interactions, please activate Accessibility in Grammarl…" at bounding box center [407, 308] width 313 height 34
paste textarea "I can see you have an active work order in our maintenance queue. I’ll follow u…"
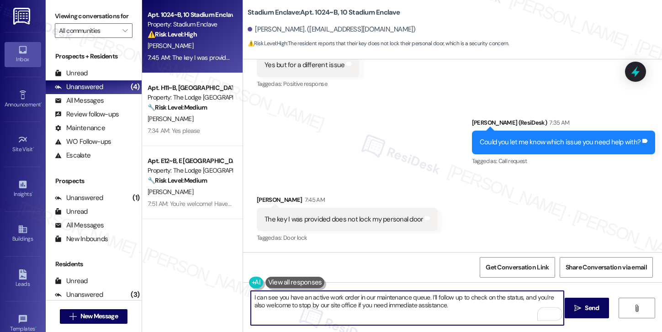
click at [583, 312] on span "Send" at bounding box center [592, 308] width 18 height 10
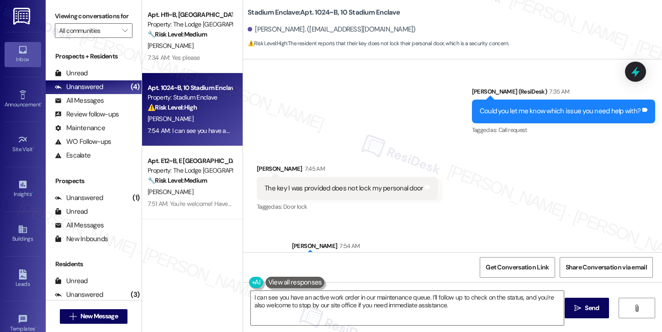
scroll to position [443, 0]
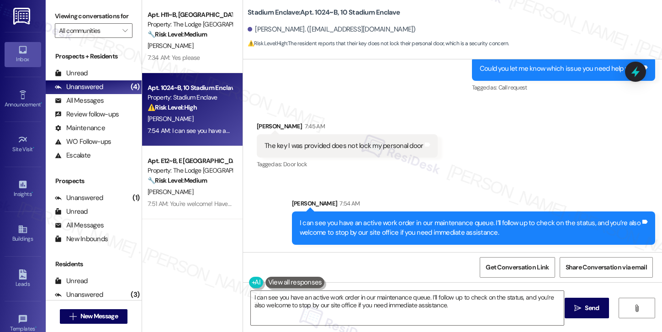
click at [429, 229] on div "I can see you have an active work order in our maintenance queue. I’ll follow u…" at bounding box center [470, 228] width 341 height 20
click at [388, 309] on textarea "Hey {{first_name}}, I'm happy to look into the key issue for you. I'll follow u…" at bounding box center [407, 308] width 313 height 34
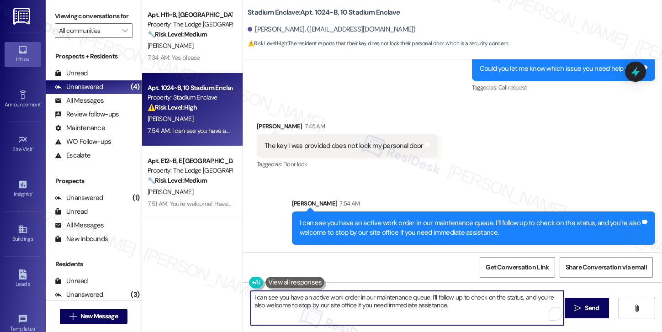
type textarea "Hey {{first_name}}, I'm happy to look into the key issue for you. I'll follow u…"
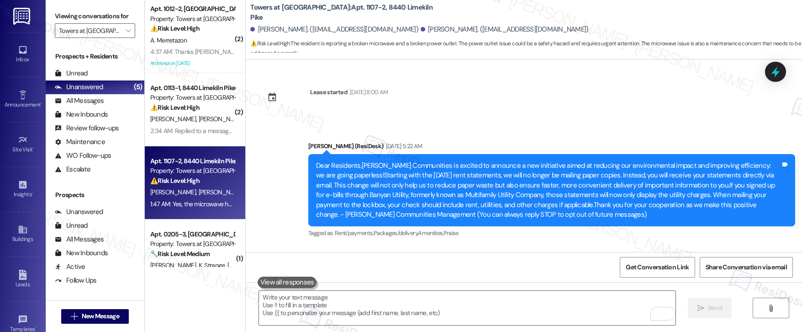
scroll to position [1801, 0]
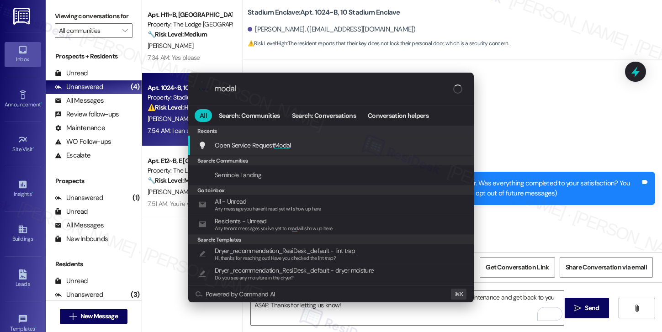
scroll to position [443, 0]
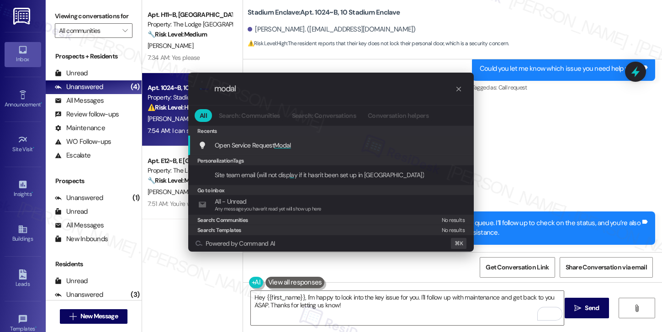
type input "modal"
click at [365, 140] on div "Open Service Request Modal Add shortcut" at bounding box center [331, 145] width 267 height 10
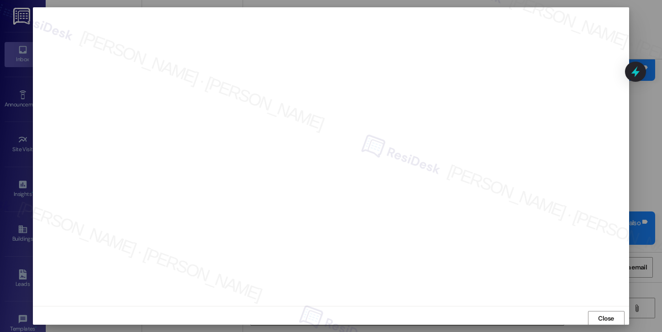
scroll to position [1, 0]
drag, startPoint x: 611, startPoint y: 318, endPoint x: 527, endPoint y: 318, distance: 84.0
click at [611, 318] on span "Close" at bounding box center [606, 318] width 16 height 10
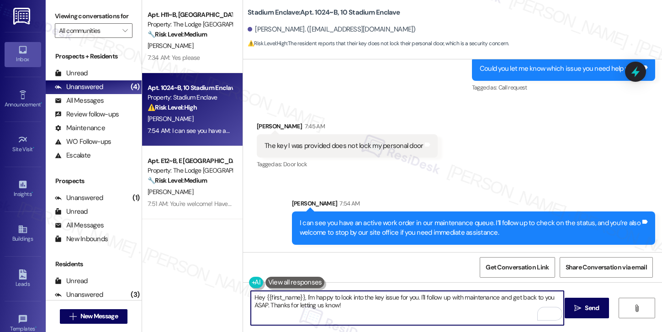
click at [435, 313] on textarea "Hey {{first_name}}, I'm happy to look into the key issue for you. I'll follow u…" at bounding box center [407, 308] width 313 height 34
click at [434, 309] on textarea "Hey {{first_name}}, I'm happy to look into the key issue for you. I'll follow u…" at bounding box center [407, 308] width 313 height 34
click at [433, 309] on textarea "Hey {{first_name}}, I'm happy to look into the key issue for you. I'll follow u…" at bounding box center [407, 308] width 313 height 34
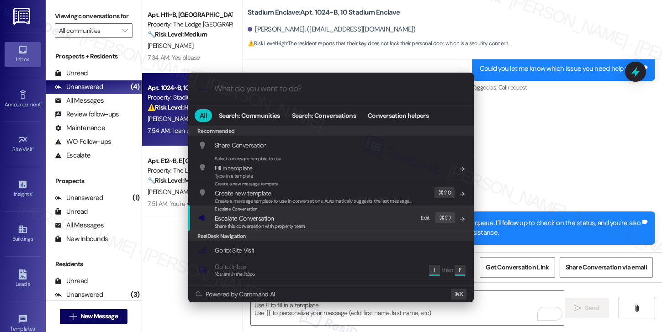
click at [361, 223] on div "Escalate Conversation Escalate Conversation Share this conversation with proper…" at bounding box center [331, 217] width 267 height 25
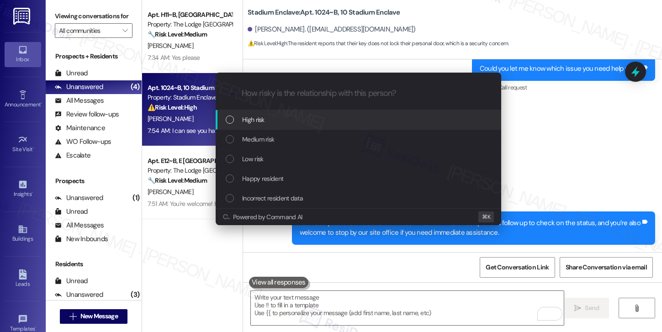
click at [339, 112] on div "High risk" at bounding box center [358, 120] width 285 height 20
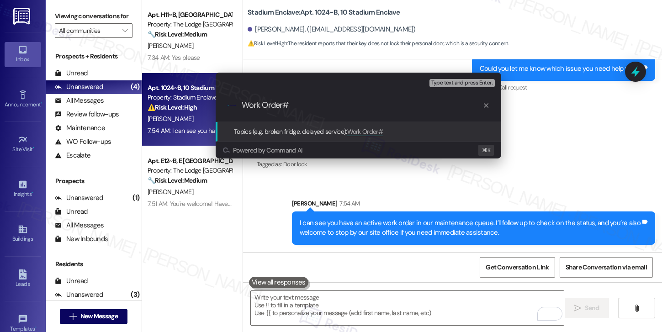
paste input "12911709"
type input "Work Order# 12911709 - Follow up | Key Not Working"
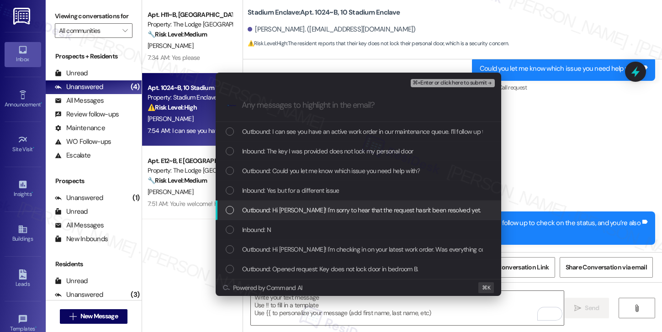
click at [325, 208] on span "Outbound: Hi Lawson! I'm sorry to hear that the request hasn't been resolved ye…" at bounding box center [432, 210] width 381 height 10
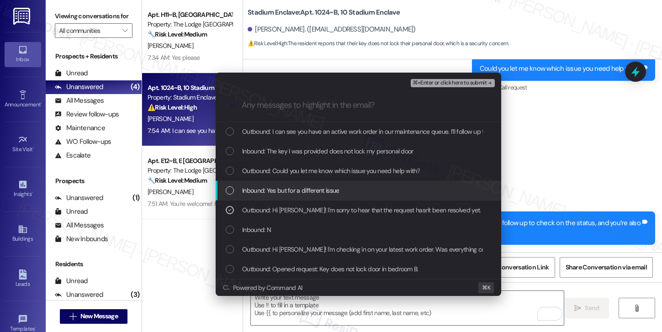
click at [321, 194] on span "Inbound: Yes but for a different issue" at bounding box center [290, 190] width 97 height 10
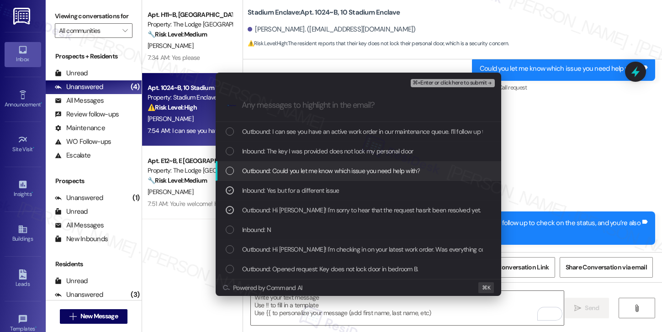
drag, startPoint x: 322, startPoint y: 172, endPoint x: 322, endPoint y: 165, distance: 6.8
click at [321, 172] on span "Outbound: Could you let me know which issue you need help with?" at bounding box center [331, 171] width 178 height 10
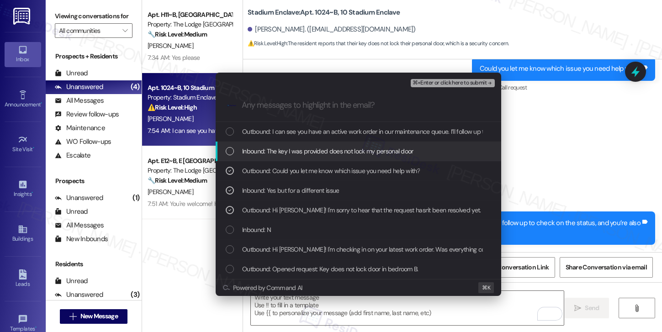
click at [320, 152] on span "Inbound: The key I was provided does not lock my personal door" at bounding box center [327, 151] width 171 height 10
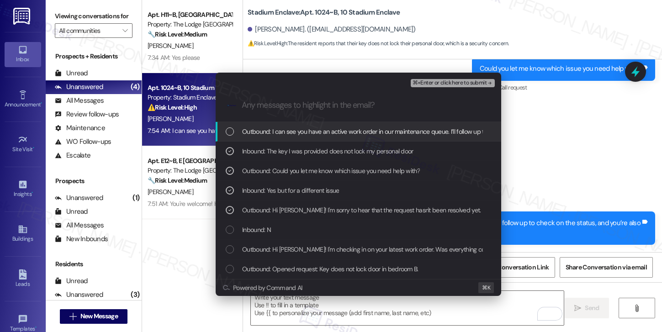
click at [321, 132] on span "Outbound: I can see you have an active work order in our maintenance queue. I’l…" at bounding box center [504, 131] width 525 height 10
click at [433, 85] on span "⌘+Enter or click here to submit" at bounding box center [449, 83] width 74 height 6
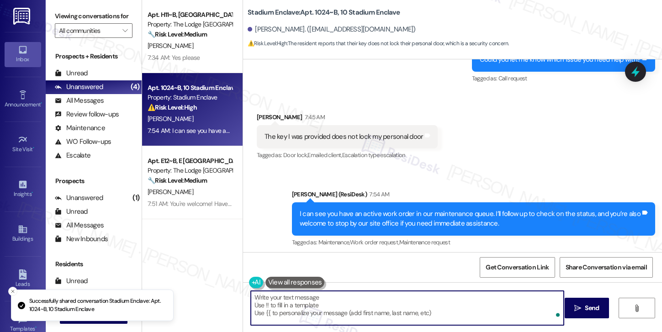
scroll to position [456, 0]
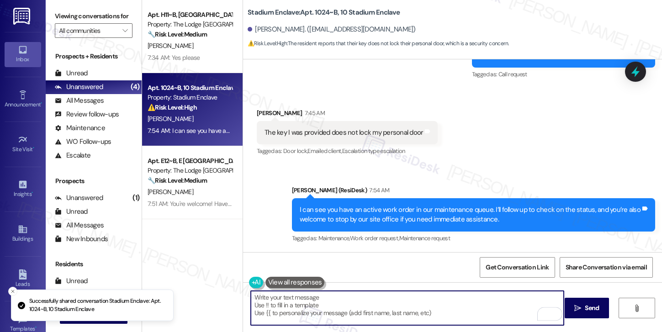
click at [384, 306] on textarea "Hey {{first_name}}, I'm happy to look into the key issue for you. I'll follow u…" at bounding box center [407, 308] width 313 height 34
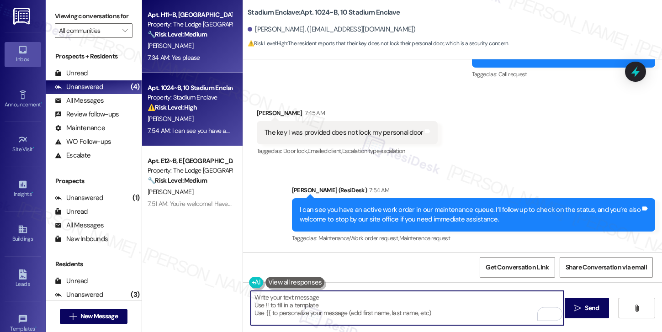
click at [206, 29] on div "Property: The Lodge [GEOGRAPHIC_DATA]" at bounding box center [190, 25] width 84 height 10
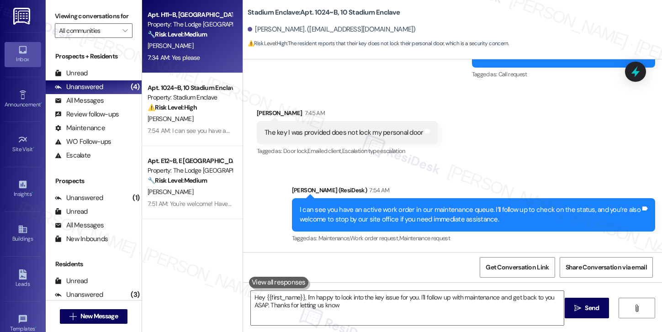
type textarea "Hey {{first_name}}, I'm happy to look into the key issue for you. I'll follow u…"
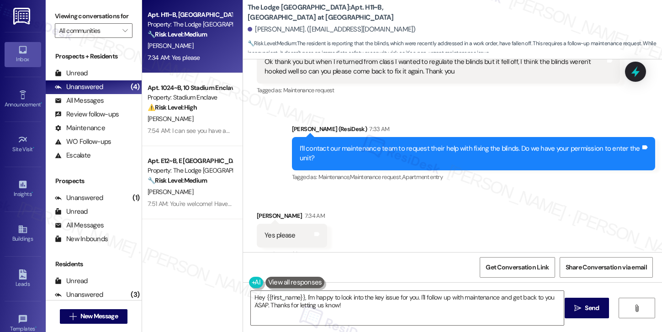
scroll to position [387, 0]
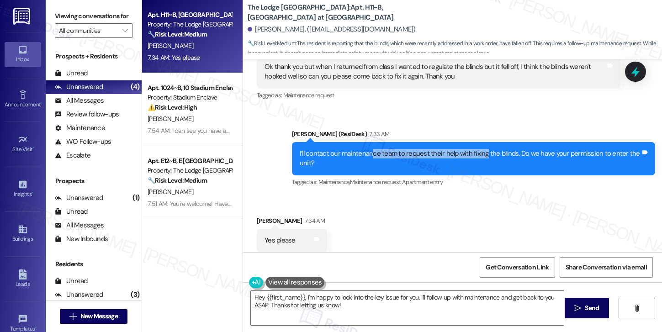
drag, startPoint x: 364, startPoint y: 142, endPoint x: 478, endPoint y: 141, distance: 113.7
click at [478, 149] on div "I’ll contact our maintenance team to request their help with fixing the blinds.…" at bounding box center [470, 159] width 341 height 20
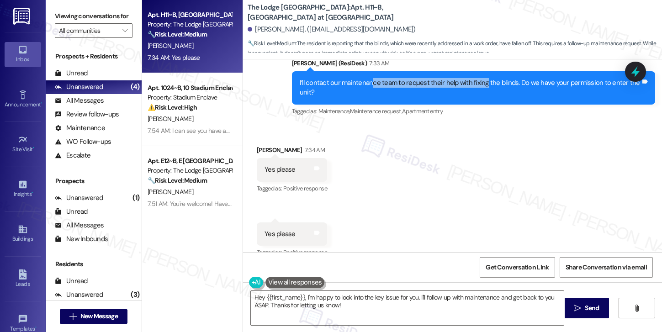
scroll to position [462, 0]
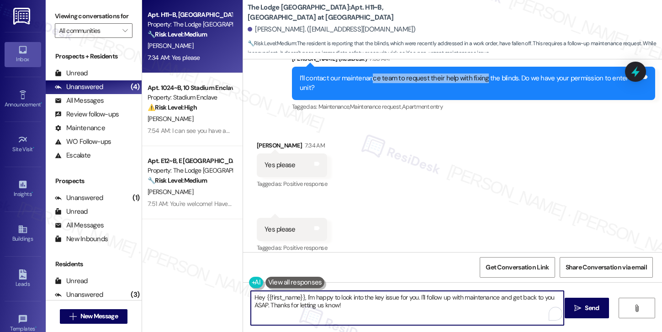
click at [390, 310] on textarea "Hey {{first_name}}, I'm happy to look into the key issue for you. I'll follow u…" at bounding box center [407, 308] width 313 height 34
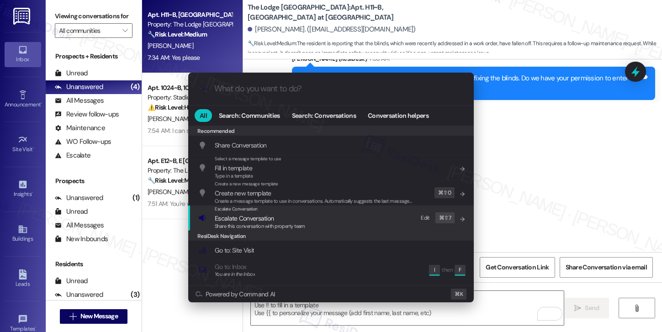
click at [340, 220] on div "Escalate Conversation Escalate Conversation Share this conversation with proper…" at bounding box center [331, 217] width 267 height 25
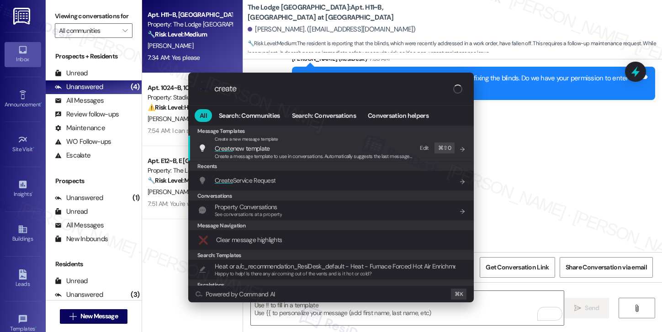
type input "create"
click at [327, 123] on div "All Search: Communities Search: Conversations Conversation helpers" at bounding box center [330, 115] width 285 height 20
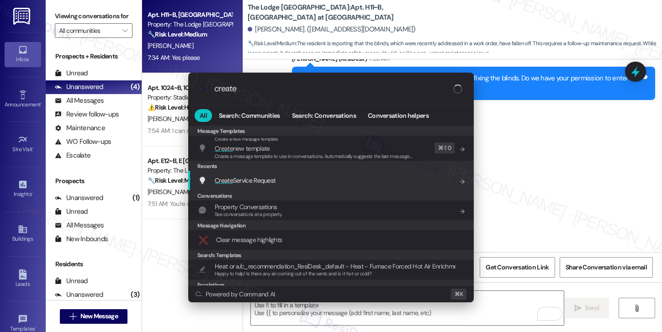
click at [317, 184] on div "Create Service Request Add shortcut" at bounding box center [331, 180] width 267 height 10
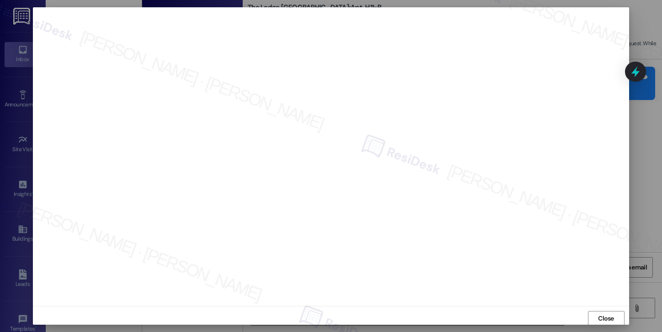
scroll to position [5, 0]
click at [605, 313] on span "Close" at bounding box center [606, 313] width 16 height 10
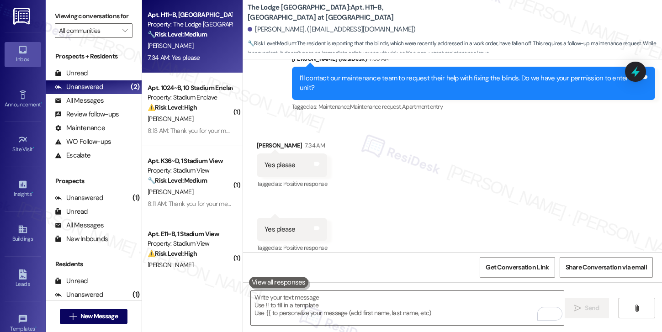
scroll to position [5, 0]
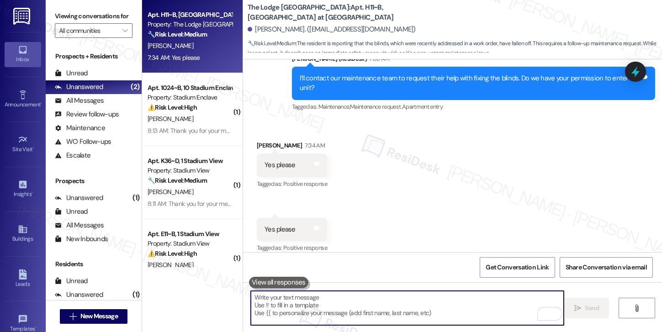
click at [373, 311] on textarea "To enrich screen reader interactions, please activate Accessibility in Grammarl…" at bounding box center [407, 308] width 313 height 34
click at [375, 306] on textarea "To enrich screen reader interactions, please activate Accessibility in Grammarl…" at bounding box center [407, 308] width 313 height 34
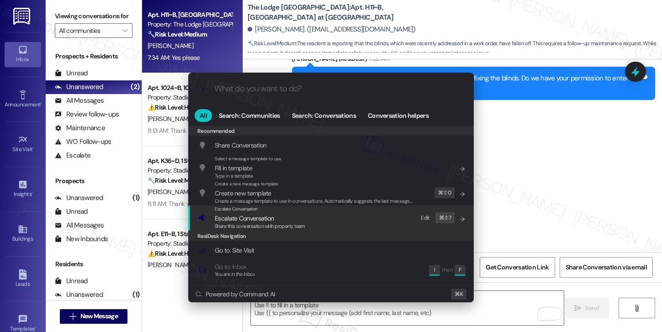
click at [265, 212] on div "Escalate Conversation" at bounding box center [260, 208] width 90 height 7
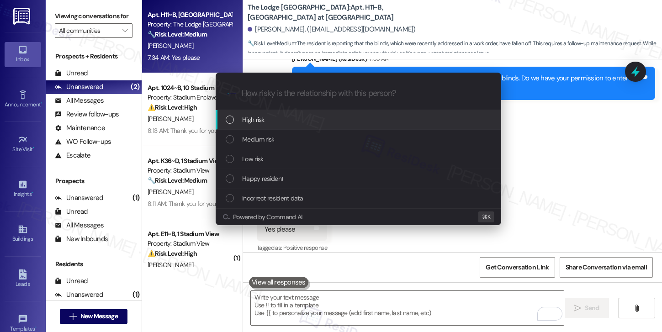
click at [276, 119] on div "High risk" at bounding box center [359, 120] width 267 height 10
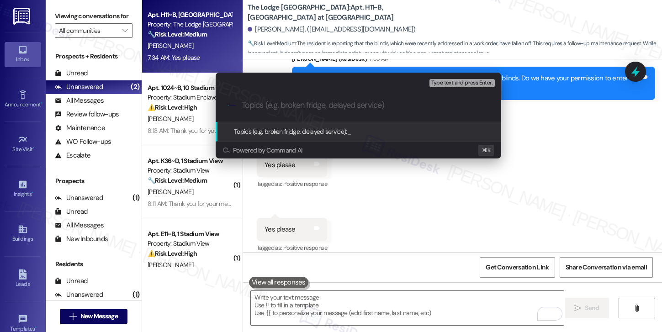
paste input "12918968"
click at [242, 105] on input "12918968- Window Blinds Fell" at bounding box center [362, 105] width 241 height 10
paste input "Work order submitted by Residesk |"
type input "Work order submitted by Residesk | 12918968- Window Blinds Fell"
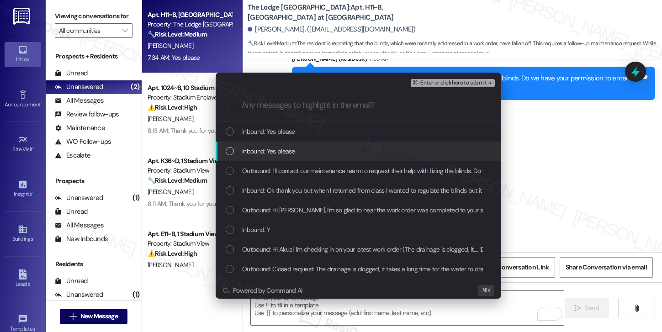
click at [248, 145] on div "Inbound: Yes please" at bounding box center [358, 152] width 285 height 20
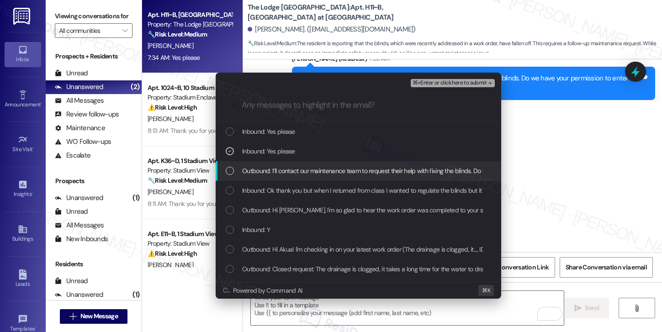
click at [247, 166] on span "Outbound: I’ll contact our maintenance team to request their help with fixing t…" at bounding box center [418, 171] width 353 height 10
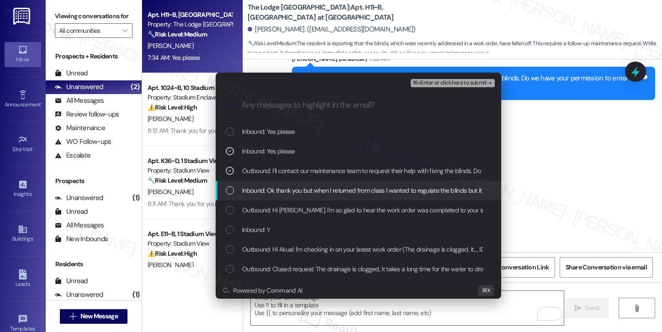
click at [251, 186] on span "Inbound: Ok thank you but when I returned from class I wanted to regulate the b…" at bounding box center [492, 190] width 501 height 10
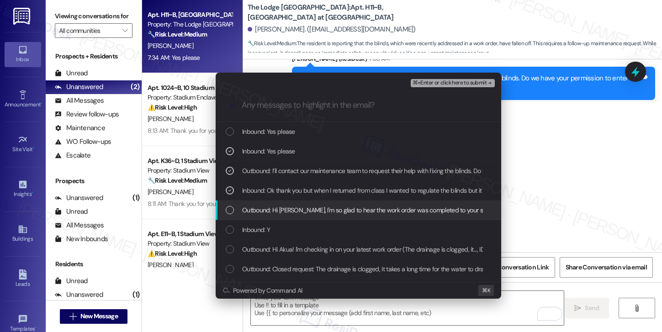
click at [254, 204] on div "Outbound: Hi Akua, I'm so glad to hear the work order was completed to your sat…" at bounding box center [358, 210] width 285 height 20
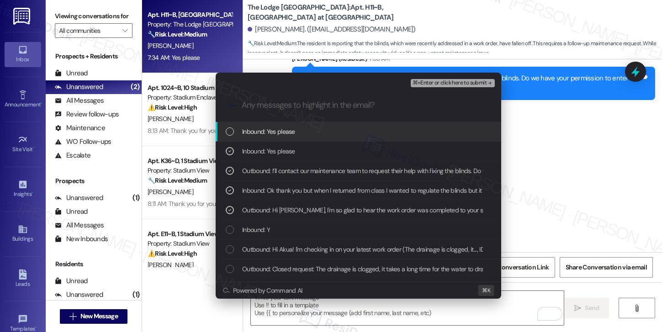
click at [448, 85] on span "⌘+Enter or click here to submit" at bounding box center [449, 83] width 74 height 6
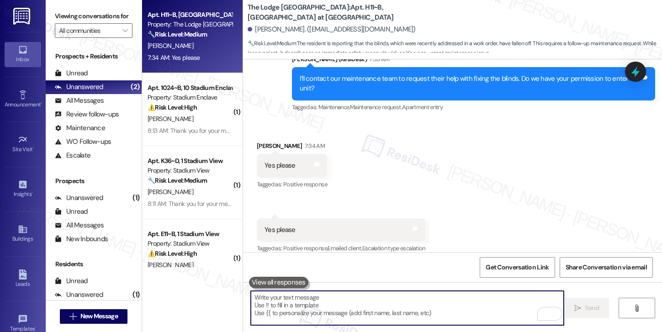
scroll to position [462, 0]
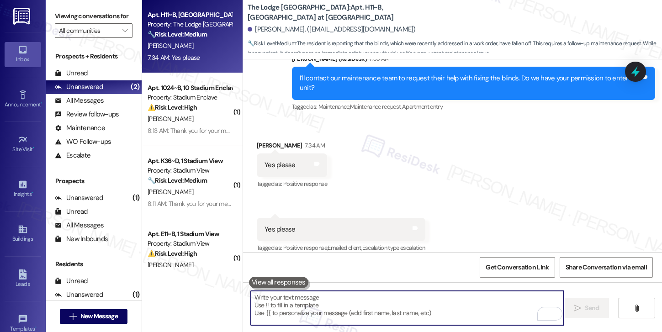
paste textarea "Thank you, {{first_name}}. The request has been submitted. Our maintenance team…"
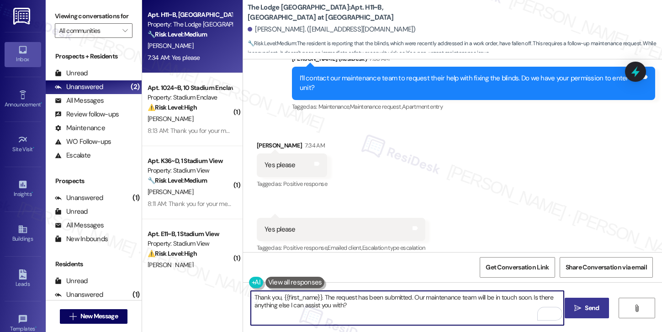
type textarea "Thank you, {{first_name}}. The request has been submitted. Our maintenance team…"
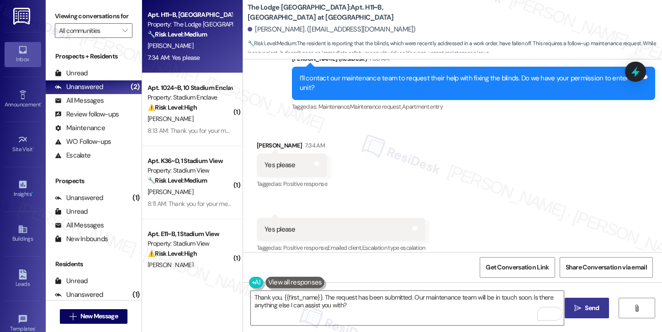
click at [585, 305] on span "Send" at bounding box center [592, 308] width 14 height 10
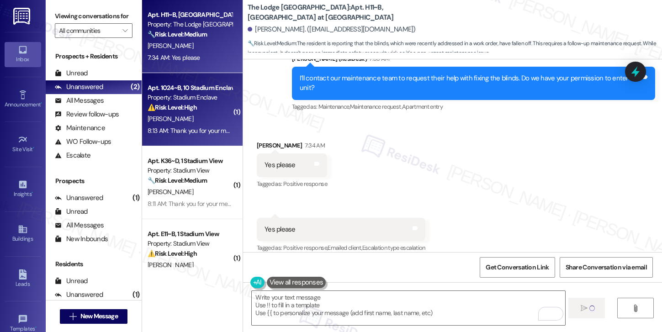
type textarea "Fetching suggested responses. Please feel free to read through the conversation…"
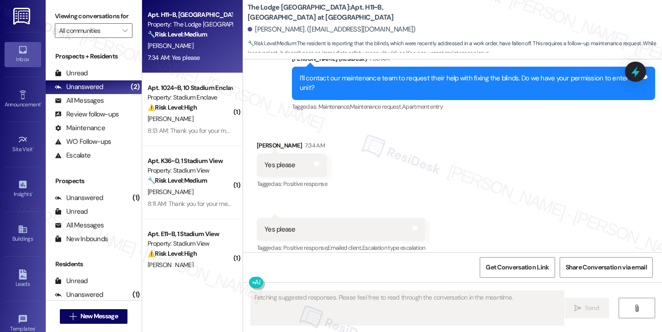
scroll to position [462, 0]
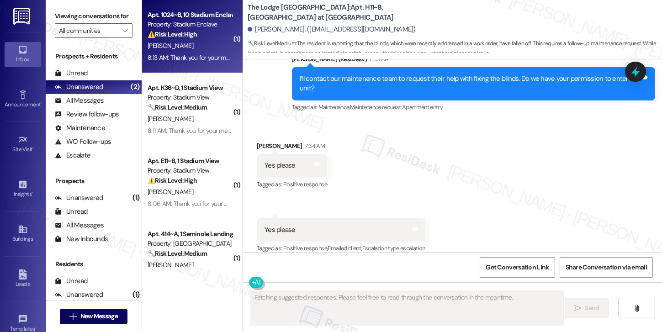
click at [186, 46] on div "[PERSON_NAME]" at bounding box center [190, 45] width 86 height 11
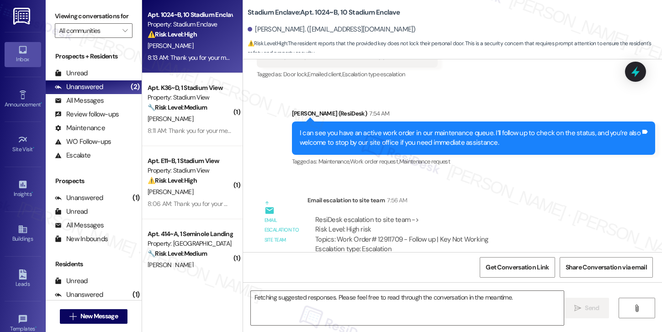
scroll to position [732, 0]
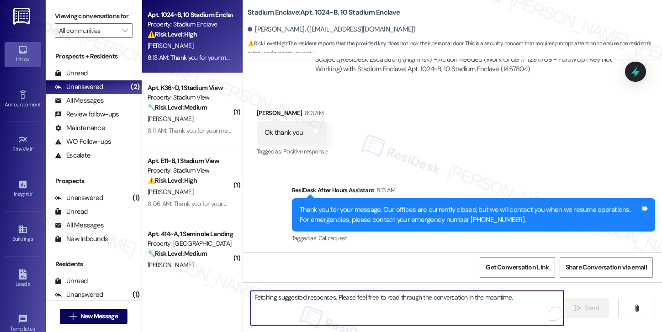
click at [303, 306] on textarea "Fetching suggested responses. Please feel free to read through the conversation…" at bounding box center [407, 308] width 313 height 34
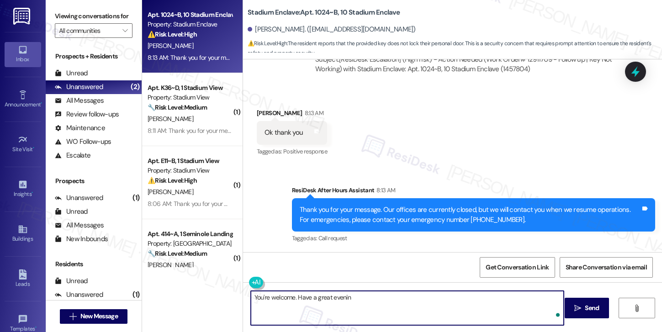
type textarea "You're welcome. Have a great evening"
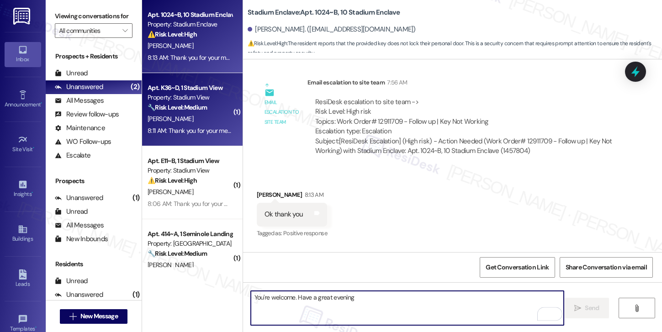
scroll to position [645, 0]
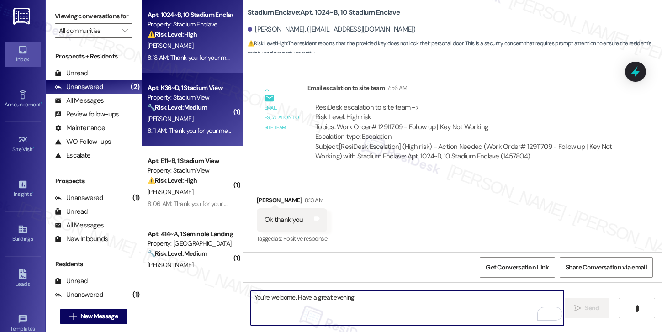
click at [189, 128] on div "8:11 AM: Thank you for your message. Our offices are currently closed, but we w…" at bounding box center [414, 130] width 532 height 8
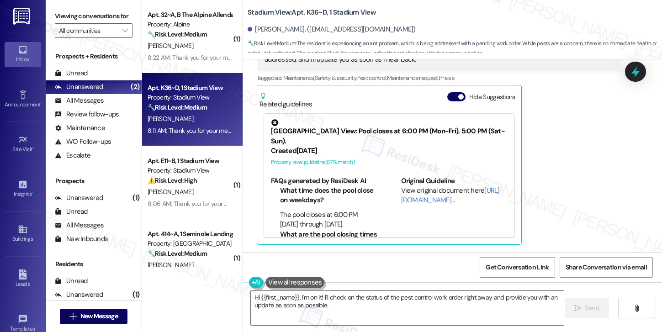
scroll to position [1235, 0]
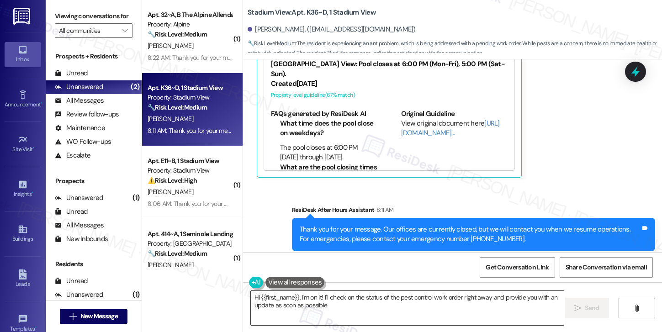
click at [338, 296] on textarea "Hi {{first_name}}, I'm on it! I'll check on the status of the pest control work…" at bounding box center [407, 308] width 313 height 34
click at [338, 295] on textarea "Hi {{first_name}}, I'm on it! I'll check on the status of the pest control work…" at bounding box center [407, 308] width 313 height 34
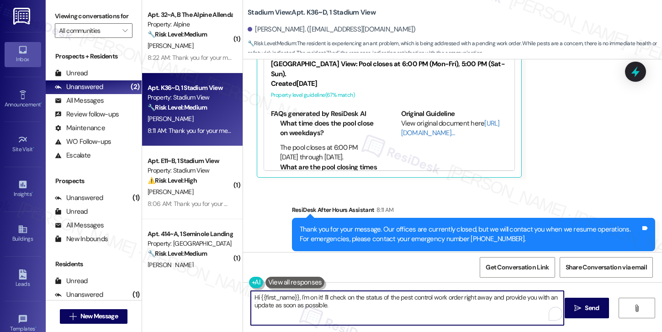
click at [338, 295] on textarea "Hi {{first_name}}, I'm on it! I'll check on the status of the pest control work…" at bounding box center [407, 308] width 313 height 34
type textarea "Hi {{first_name}}, I'm on it! I'll check on the status of the pest control work…"
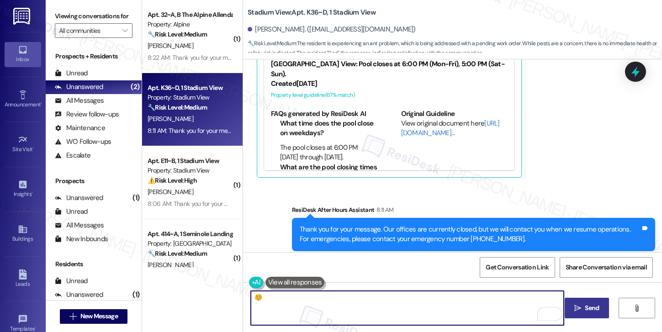
type textarea "☺️"
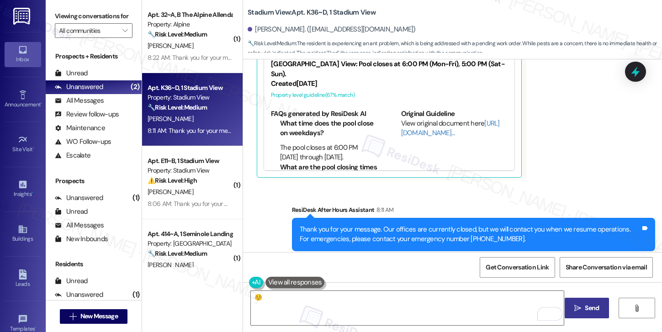
click at [583, 309] on span "Send" at bounding box center [592, 308] width 18 height 10
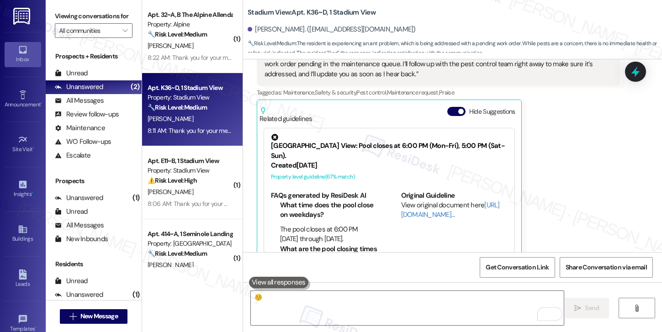
scroll to position [1148, 0]
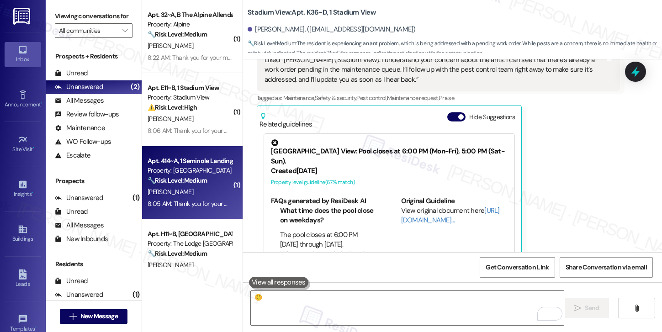
click at [206, 199] on div "8:05 AM: Thank you for your message. Our offices are currently closed, but we w…" at bounding box center [190, 203] width 86 height 11
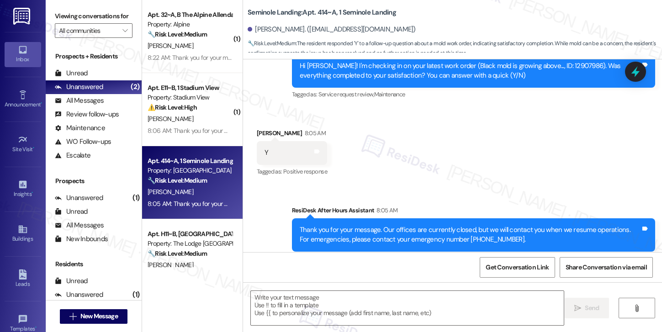
scroll to position [2999, 0]
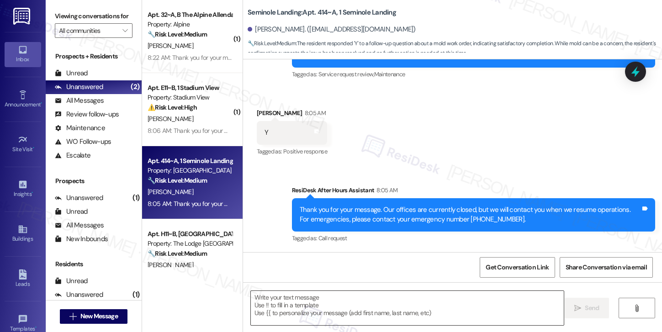
click at [282, 307] on textarea at bounding box center [407, 308] width 313 height 34
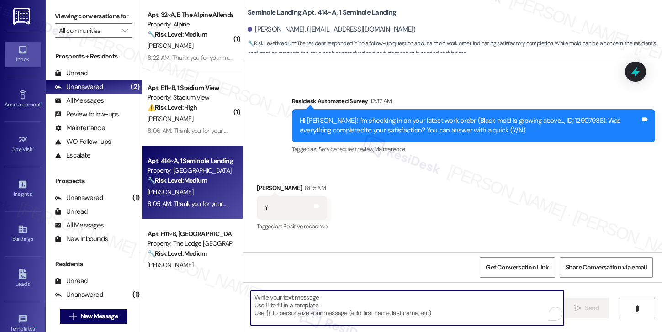
scroll to position [2919, 0]
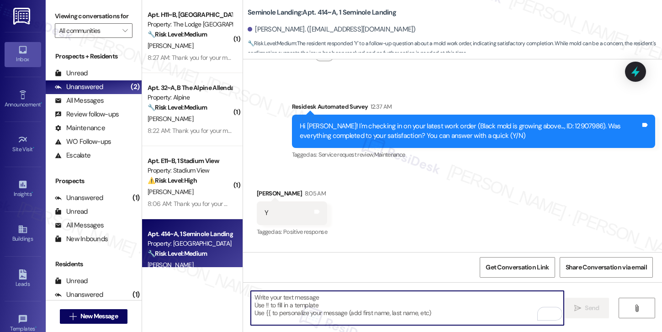
click at [294, 298] on textarea "To enrich screen reader interactions, please activate Accessibility in Grammarl…" at bounding box center [407, 308] width 313 height 34
click at [294, 299] on textarea "To enrich screen reader interactions, please activate Accessibility in Grammarl…" at bounding box center [407, 308] width 313 height 34
paste textarea "Hi {{first_name}}, I'm so glad to hear the work order was completed to your sat…"
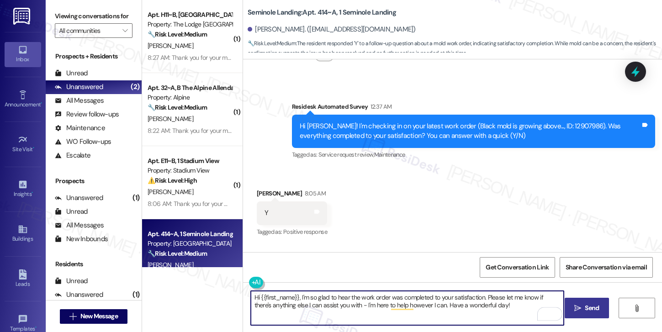
type textarea "Hi {{first_name}}, I'm so glad to hear the work order was completed to your sat…"
click at [586, 307] on span "Send" at bounding box center [592, 308] width 14 height 10
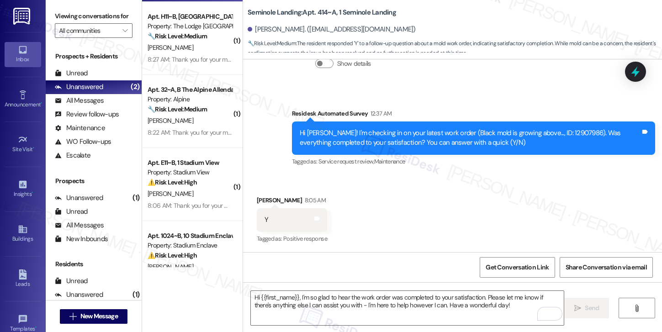
scroll to position [122, 0]
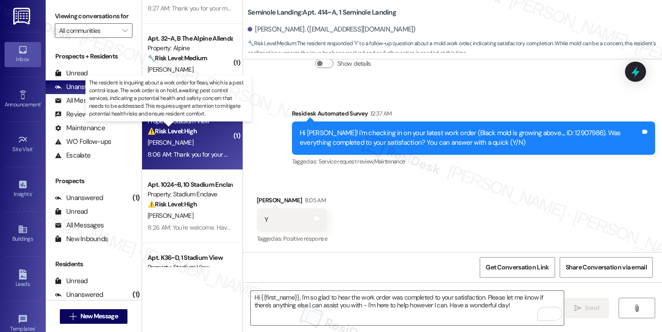
click at [186, 130] on strong "⚠️ Risk Level: High" at bounding box center [172, 131] width 49 height 8
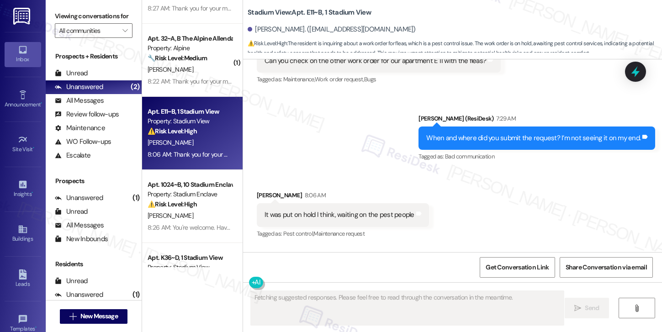
scroll to position [560, 0]
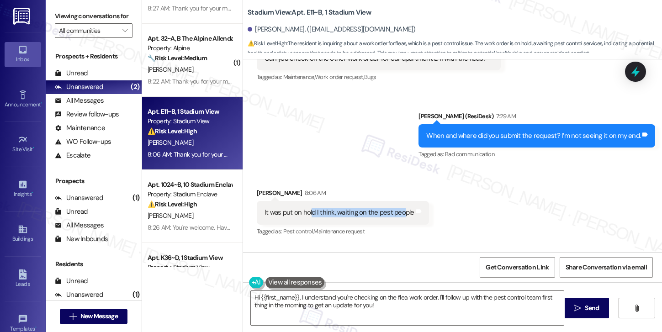
drag, startPoint x: 307, startPoint y: 213, endPoint x: 397, endPoint y: 211, distance: 89.5
click at [397, 211] on div "It was put on hold I think, waiting on the pest people" at bounding box center [339, 213] width 150 height 10
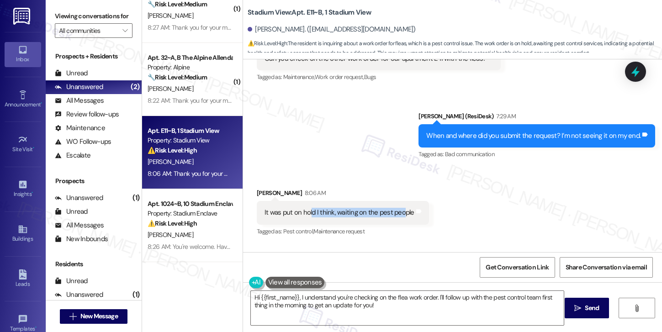
scroll to position [0, 0]
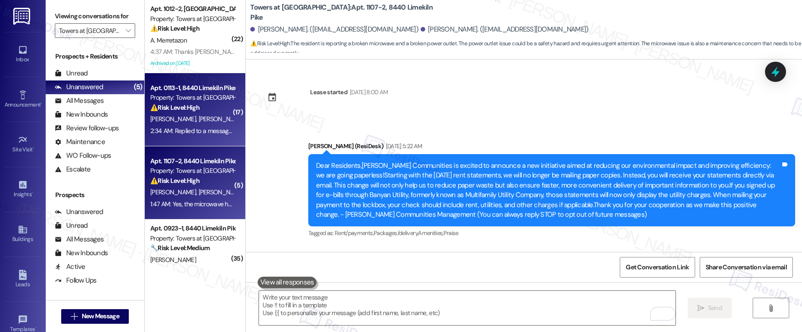
scroll to position [1801, 0]
